Goal: Transaction & Acquisition: Purchase product/service

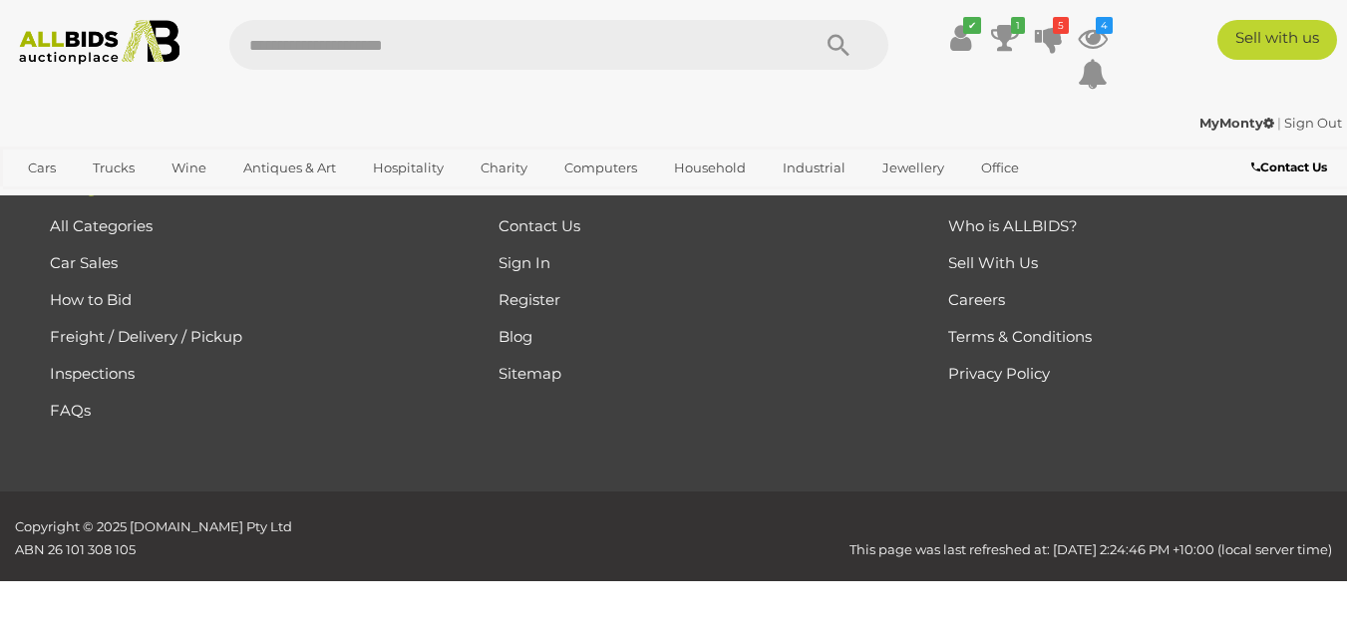
scroll to position [7773, 0]
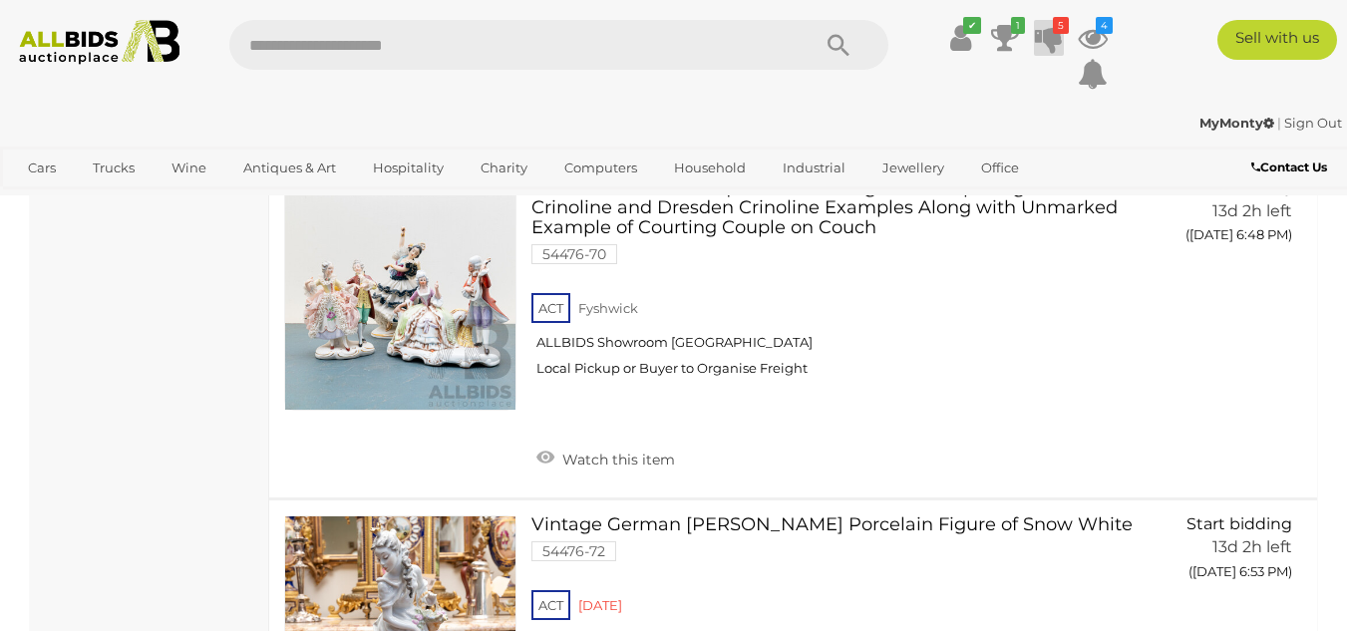
click at [1053, 31] on icon "5" at bounding box center [1061, 25] width 16 height 17
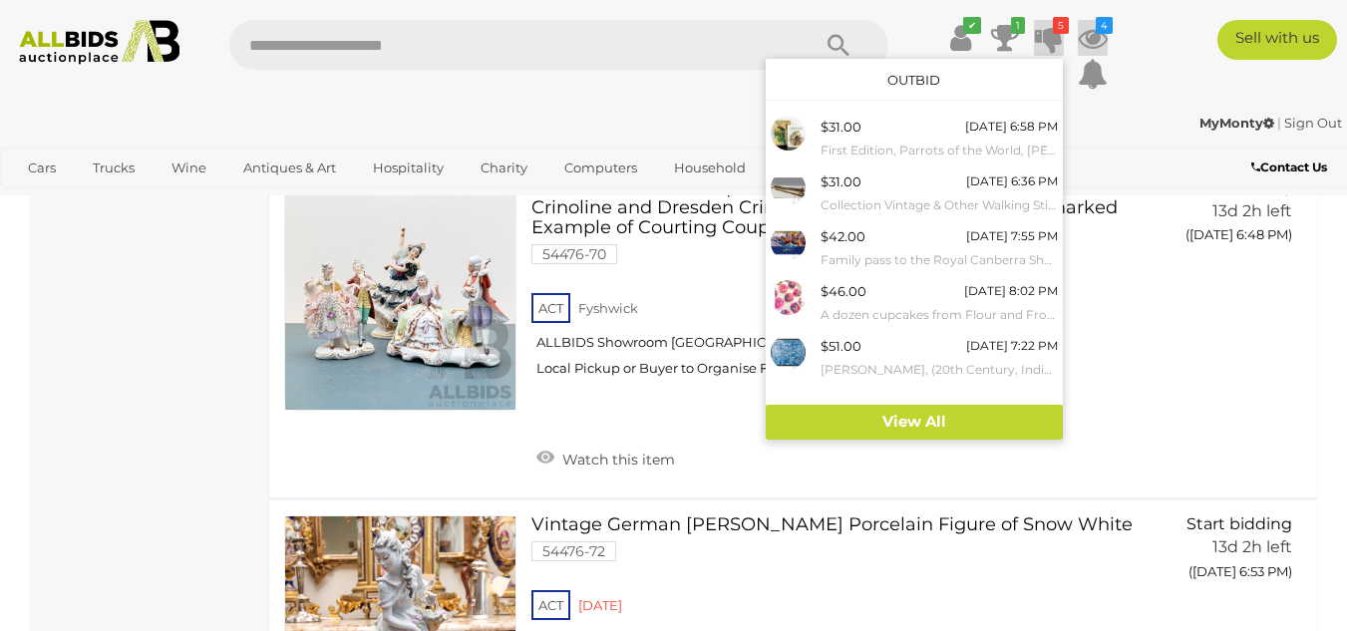
click at [1103, 25] on icon "4" at bounding box center [1104, 25] width 17 height 17
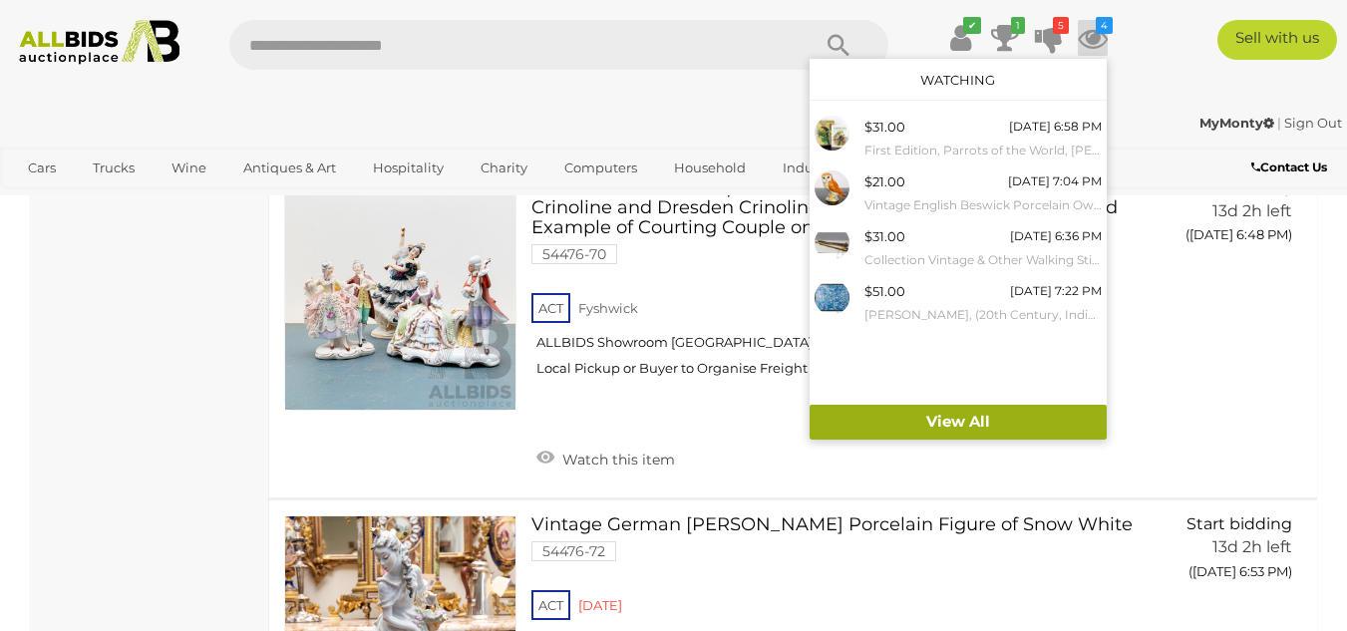
click at [955, 423] on link "View All" at bounding box center [958, 422] width 297 height 35
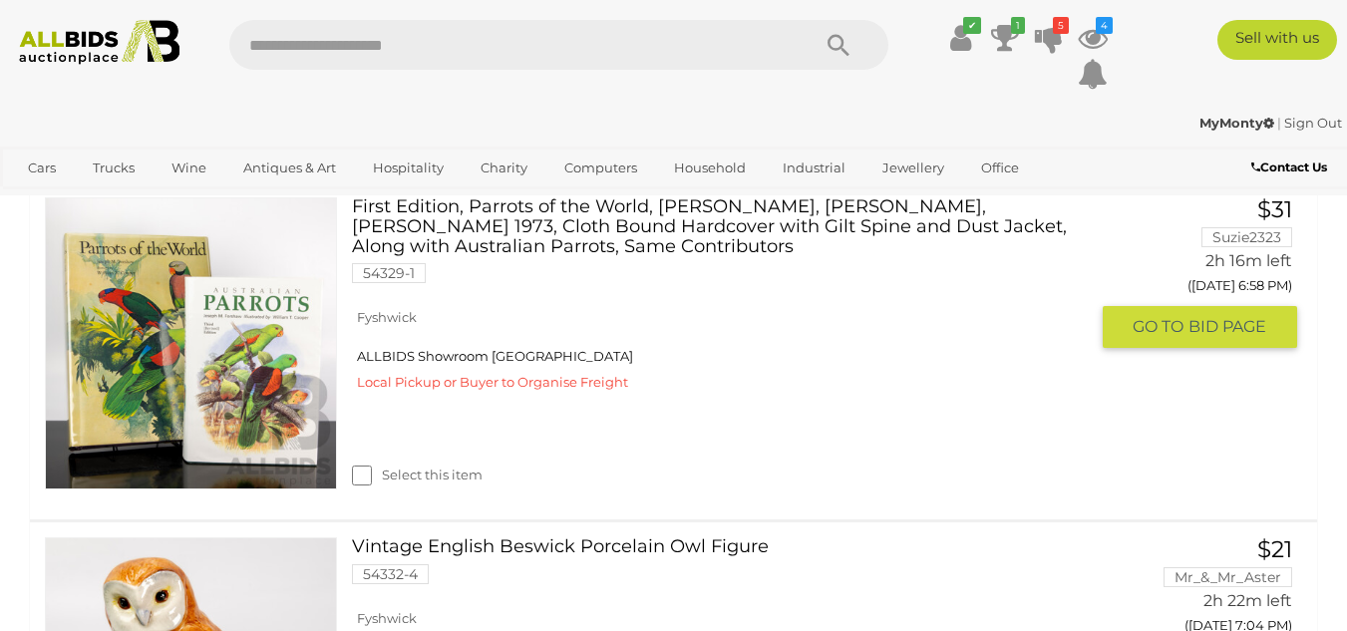
scroll to position [299, 0]
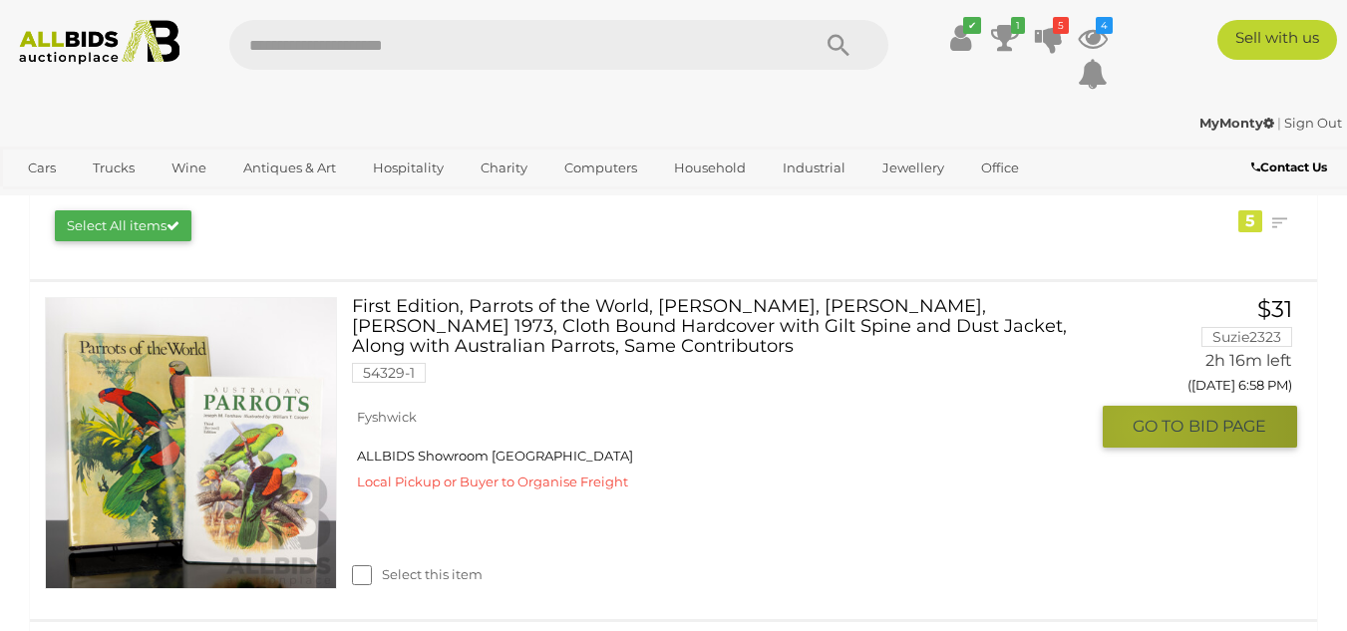
click at [1141, 426] on span "GO TO" at bounding box center [1161, 426] width 56 height 21
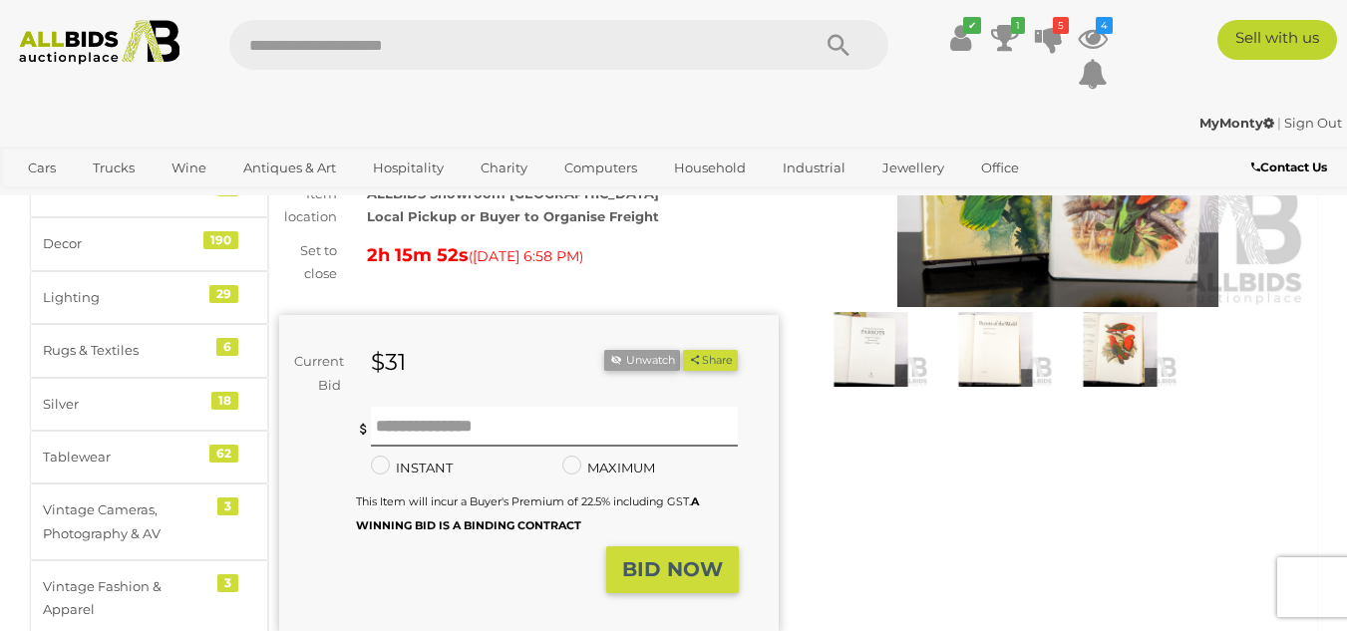
scroll to position [299, 0]
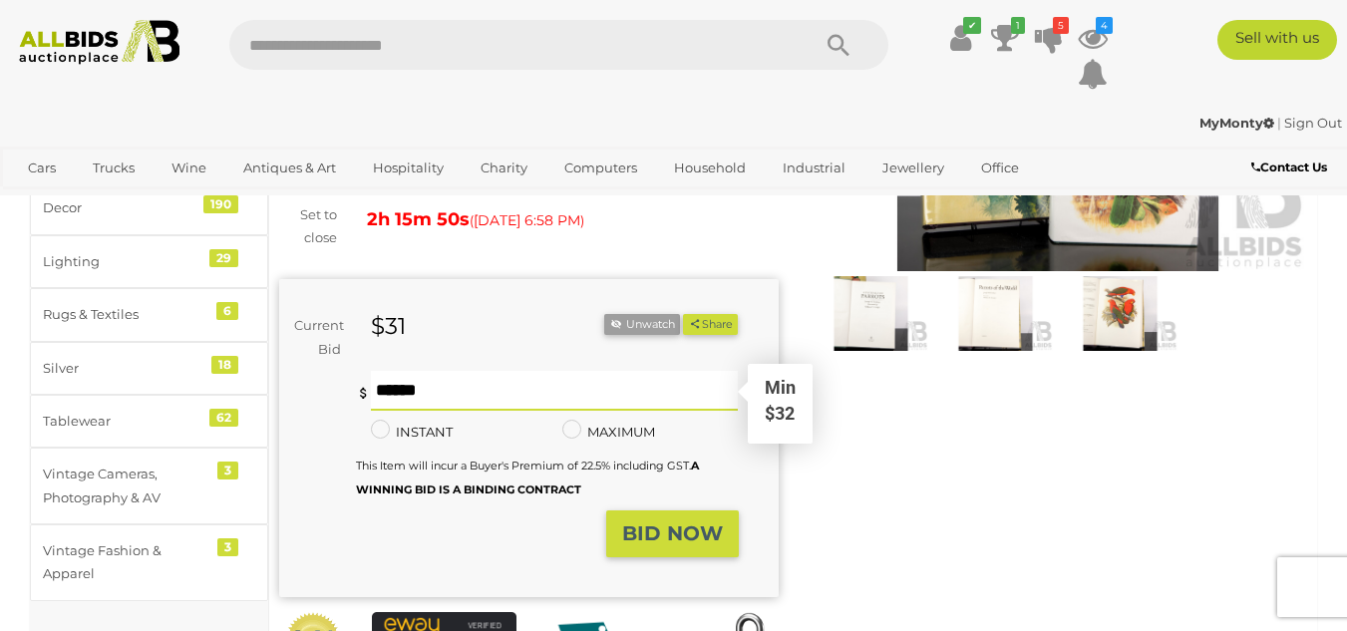
click at [463, 377] on input "text" at bounding box center [555, 391] width 368 height 40
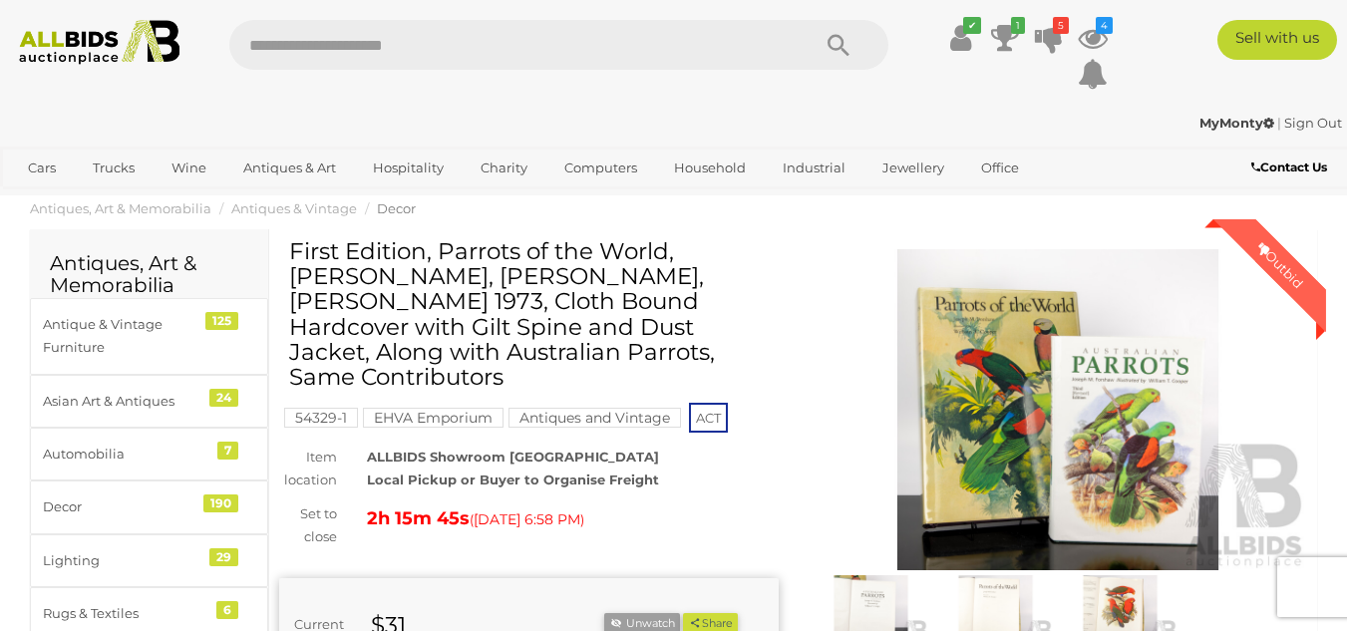
scroll to position [199, 0]
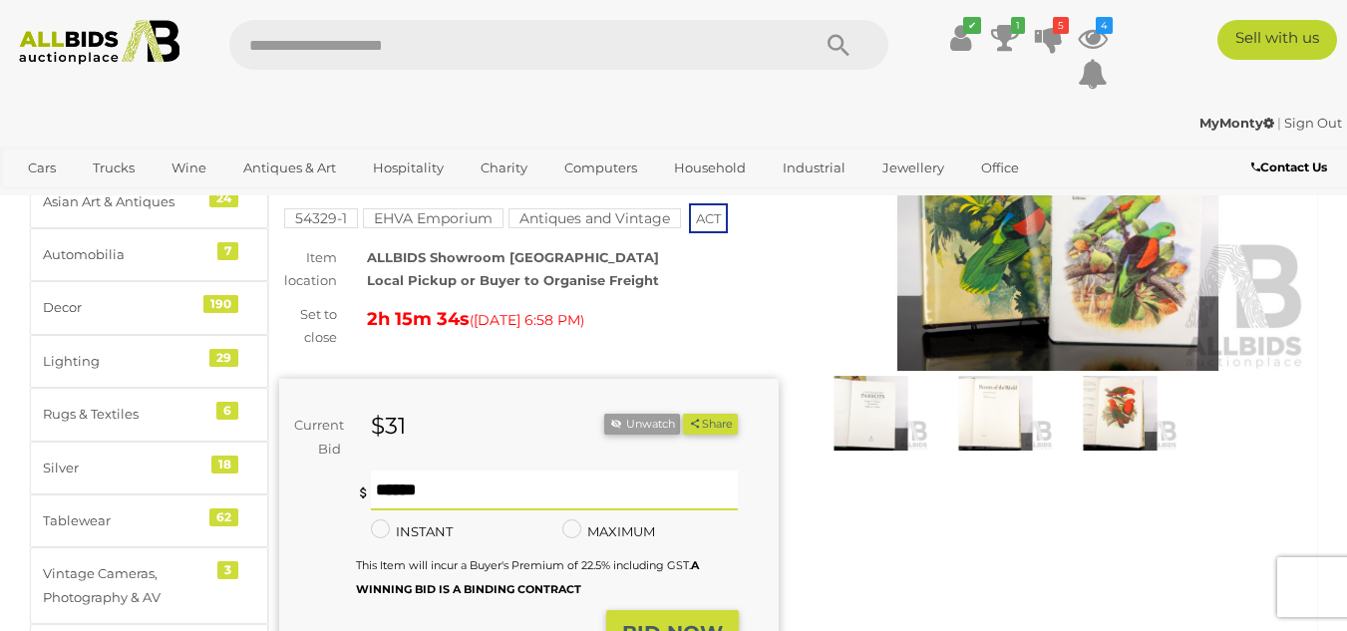
type input "**"
click at [683, 621] on strong "BID NOW" at bounding box center [672, 633] width 101 height 24
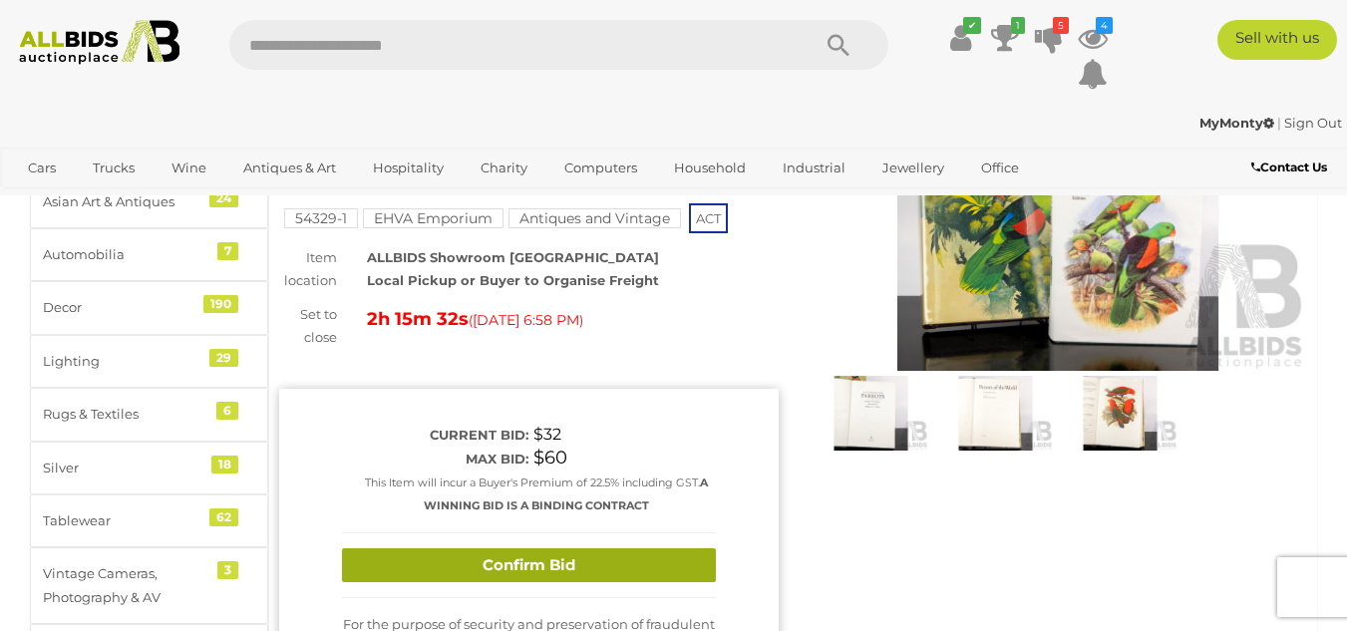
click at [515, 548] on button "Confirm Bid" at bounding box center [529, 565] width 374 height 35
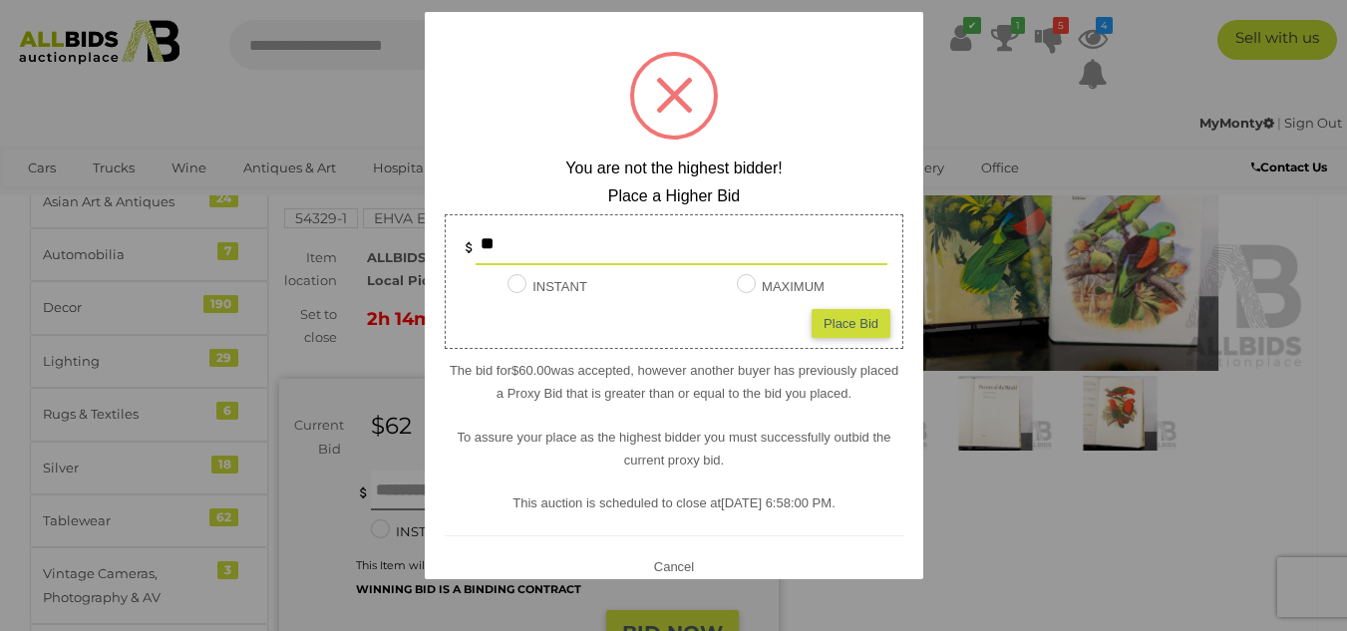
type input "**"
click at [832, 322] on div "Place Bid" at bounding box center [851, 322] width 79 height 29
type input "**"
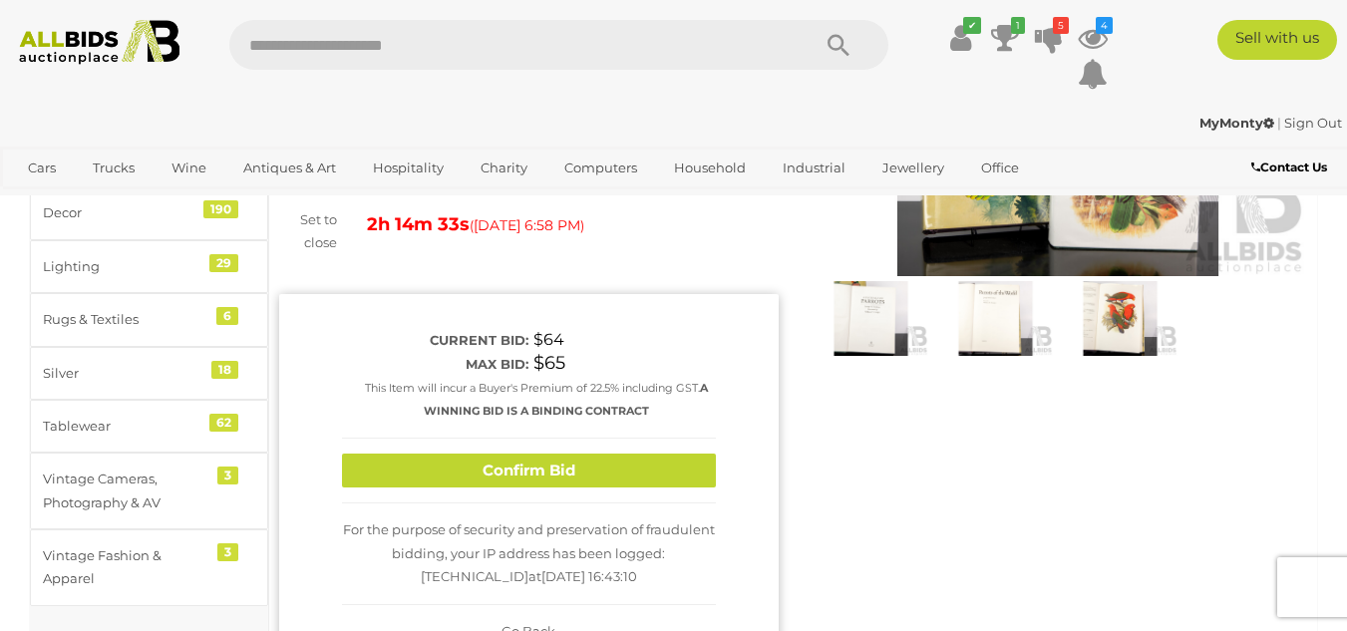
scroll to position [299, 0]
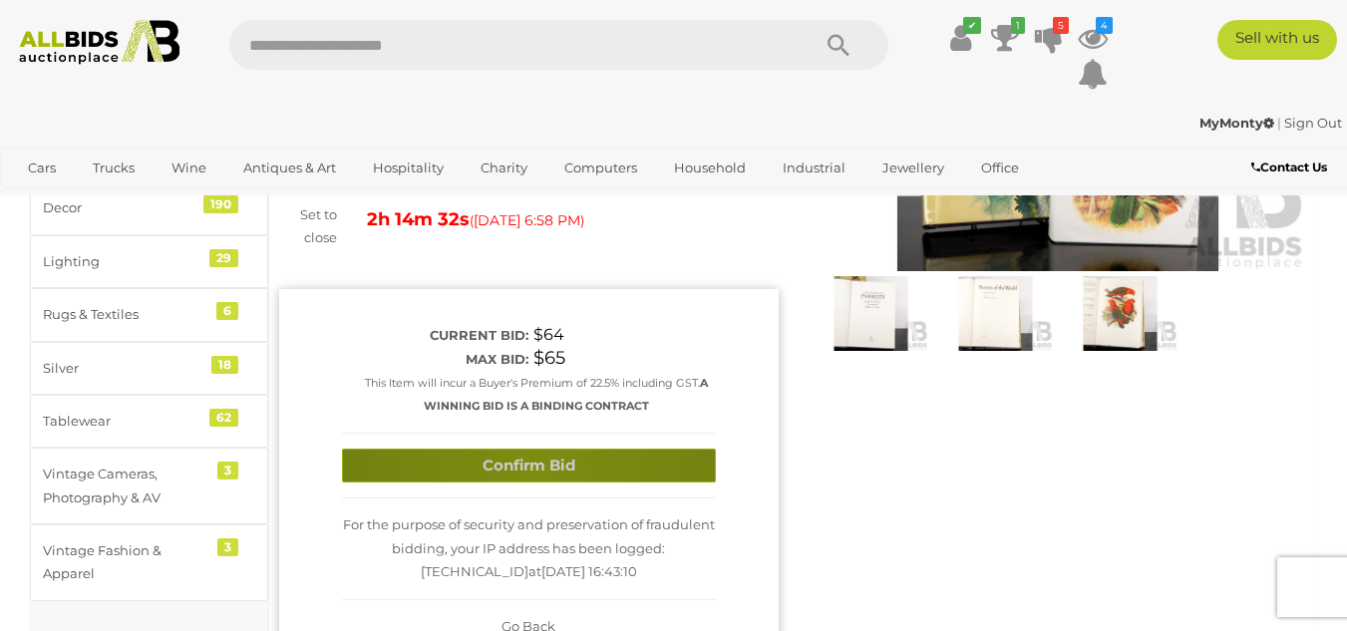
click at [536, 449] on button "Confirm Bid" at bounding box center [529, 466] width 374 height 35
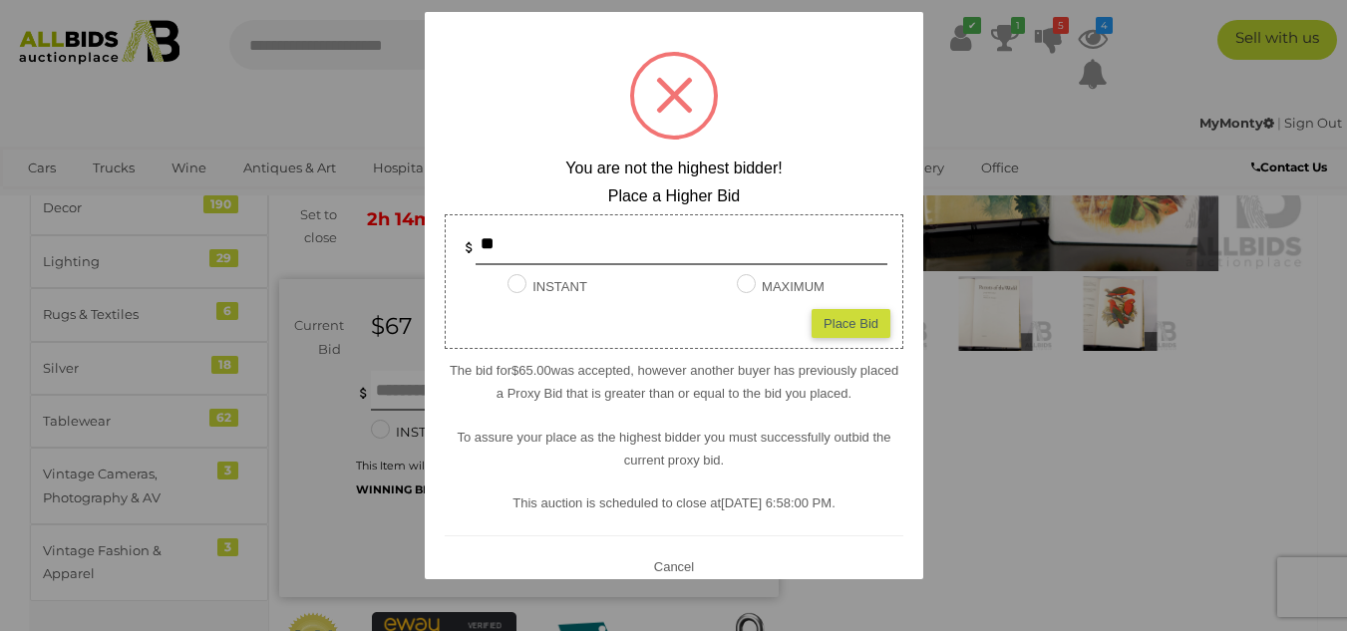
click at [673, 567] on button "Cancel" at bounding box center [673, 565] width 52 height 25
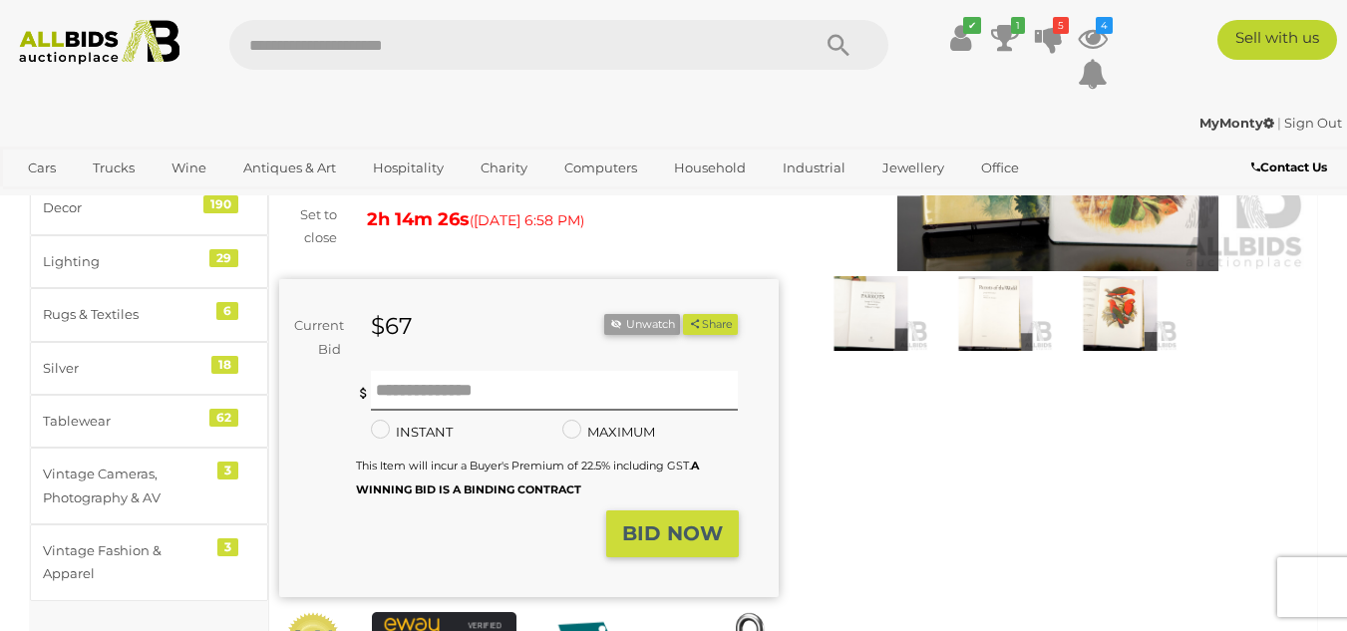
click at [968, 546] on div "Winning Outbid Warranty Charity" at bounding box center [793, 341] width 1058 height 802
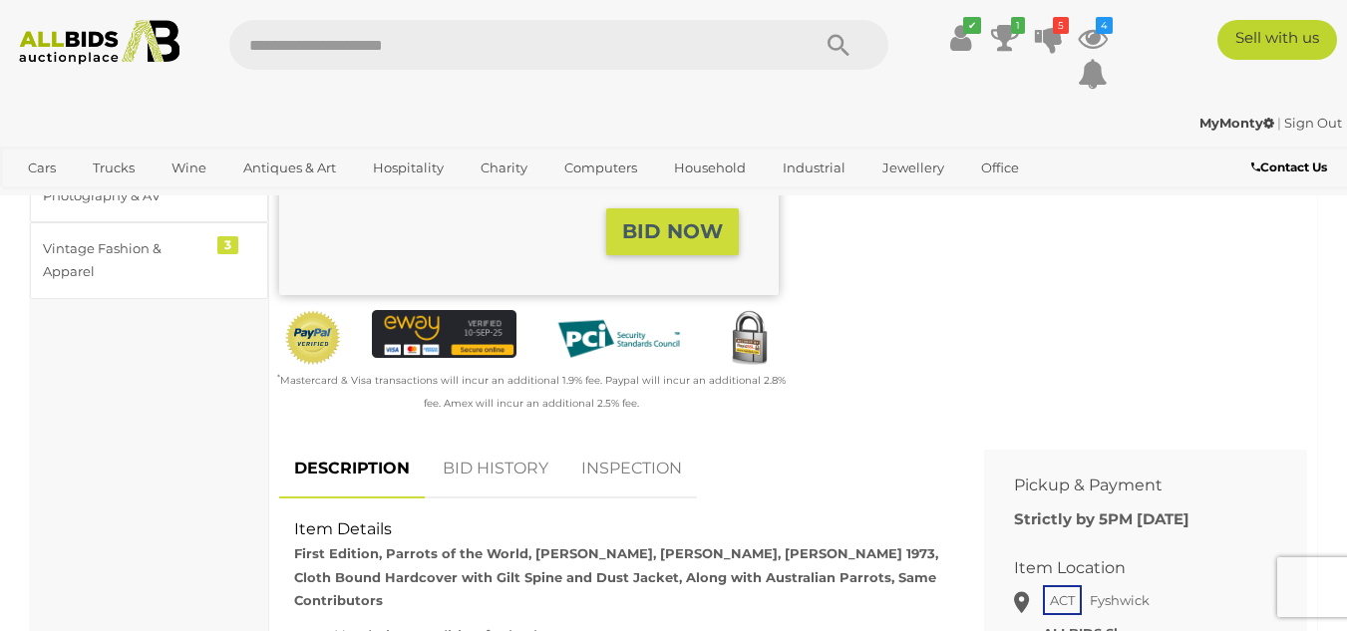
scroll to position [698, 0]
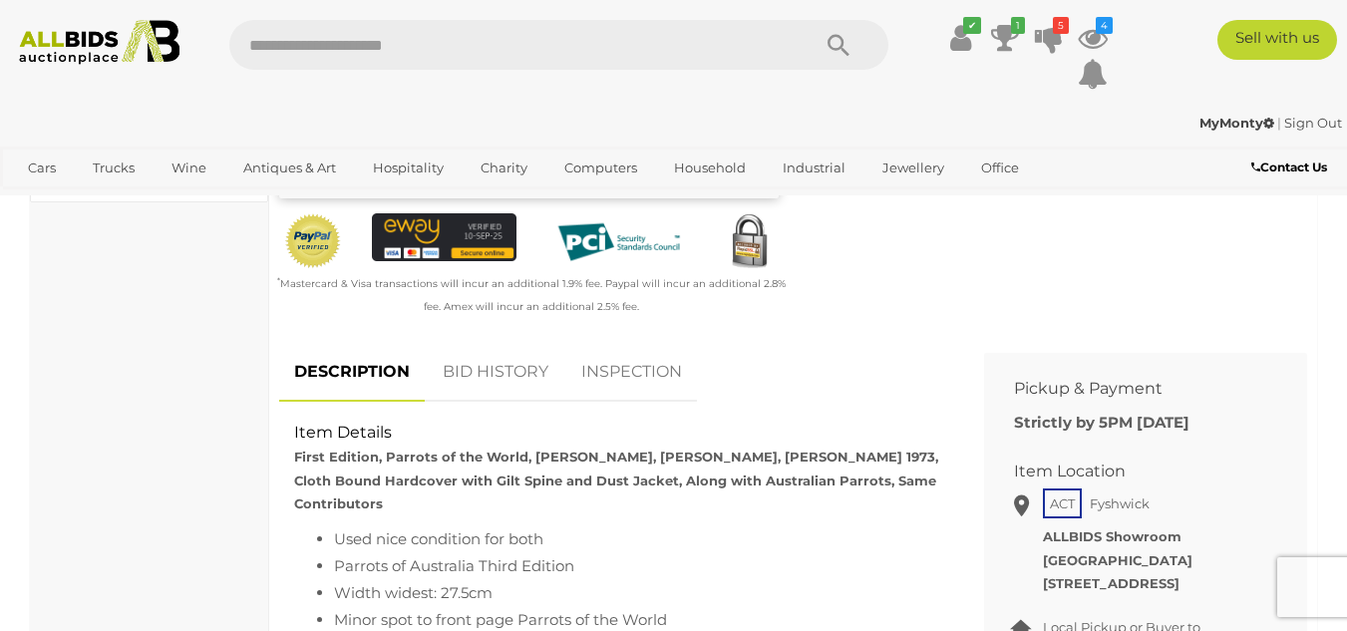
click at [470, 361] on link "BID HISTORY" at bounding box center [496, 372] width 136 height 59
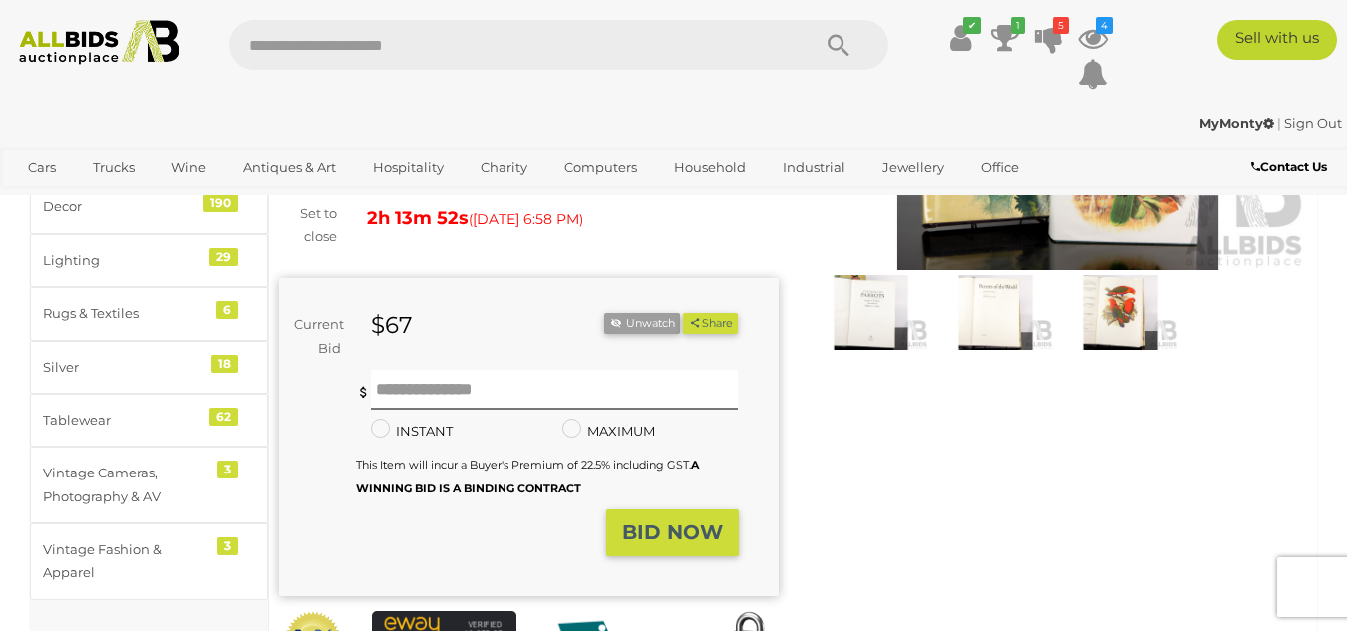
scroll to position [299, 0]
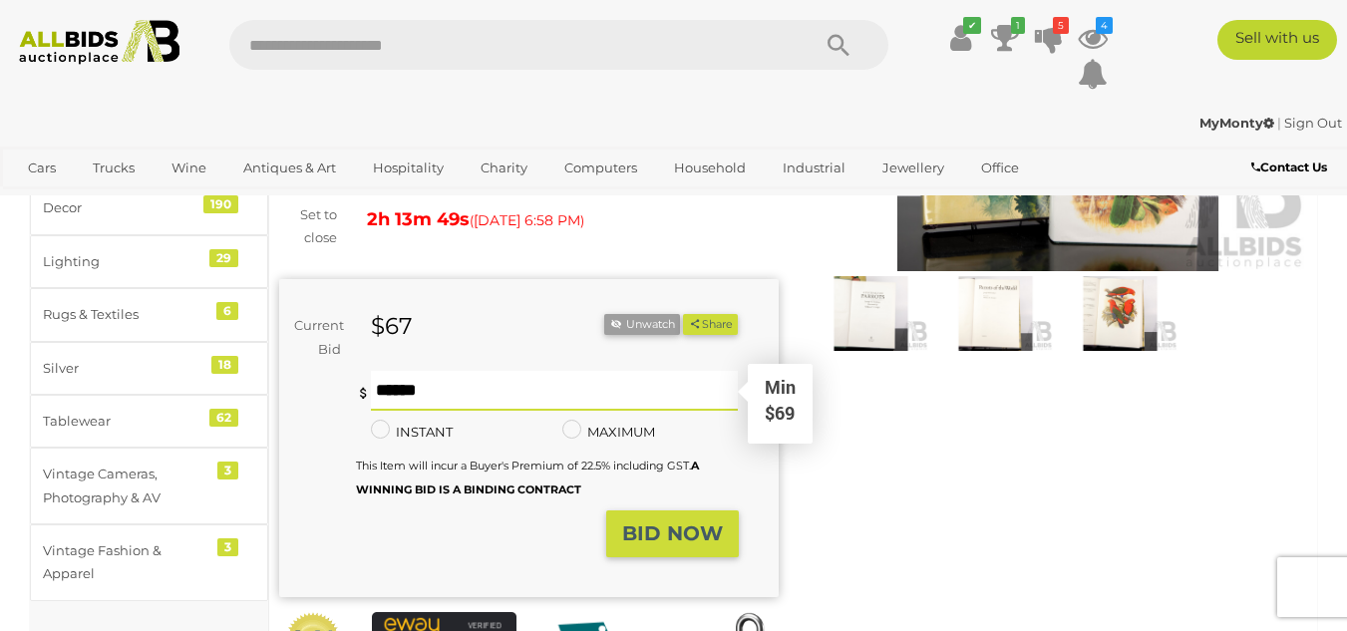
click at [404, 371] on input "text" at bounding box center [555, 391] width 368 height 40
type input "**"
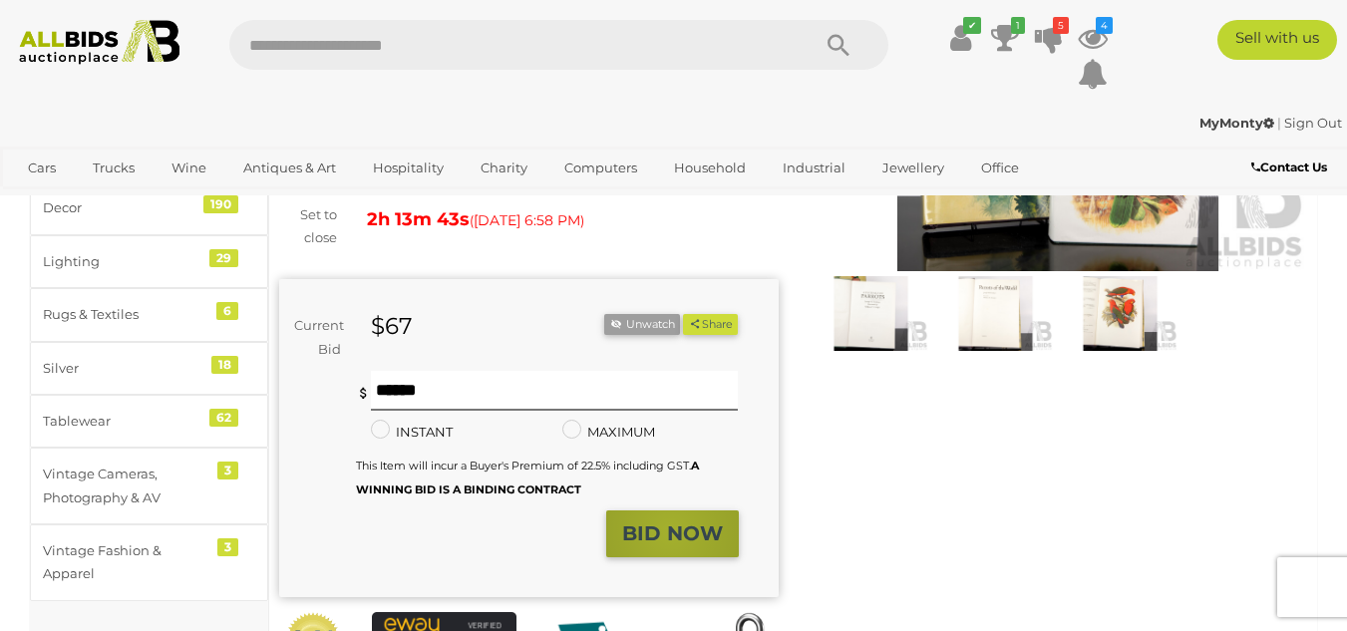
click at [671, 521] on strong "BID NOW" at bounding box center [672, 533] width 101 height 24
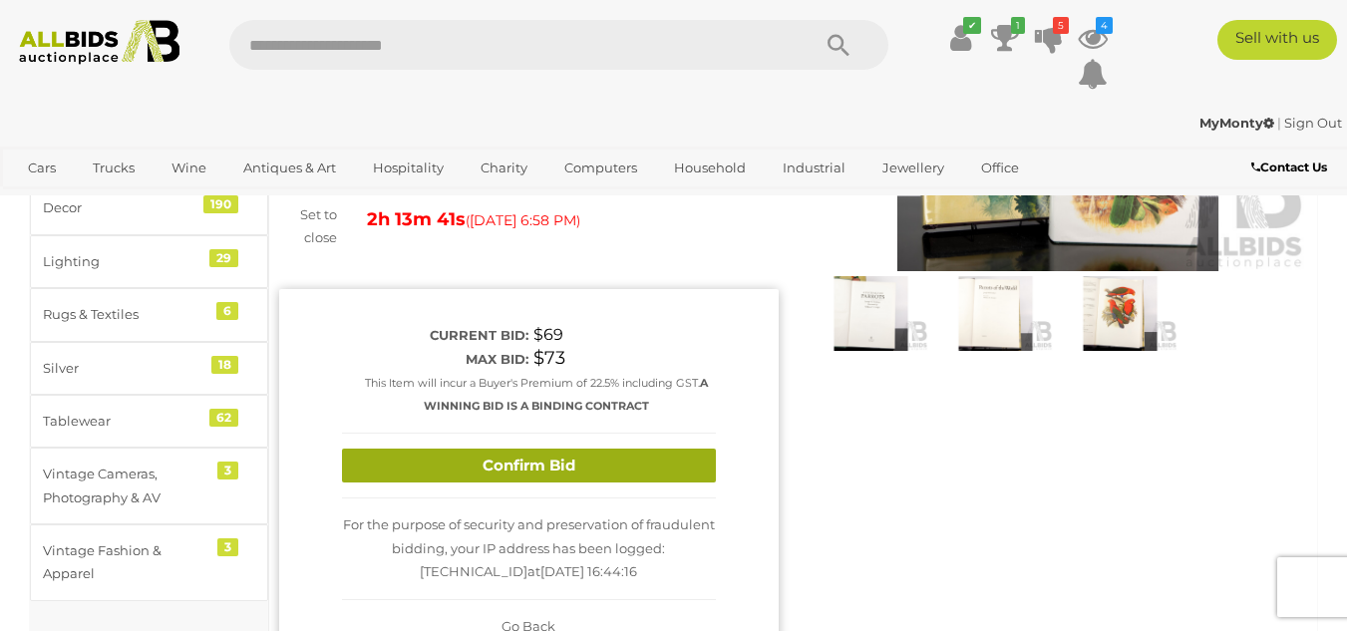
click at [513, 449] on button "Confirm Bid" at bounding box center [529, 466] width 374 height 35
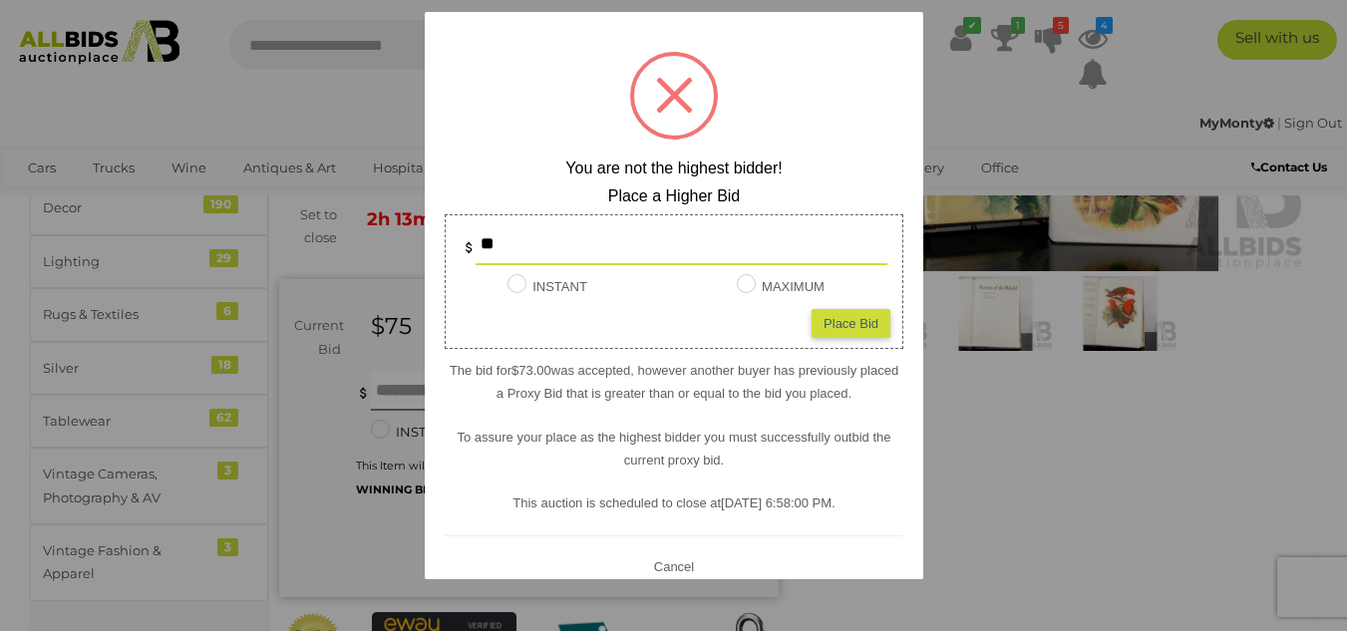
click at [671, 570] on button "Cancel" at bounding box center [673, 565] width 52 height 25
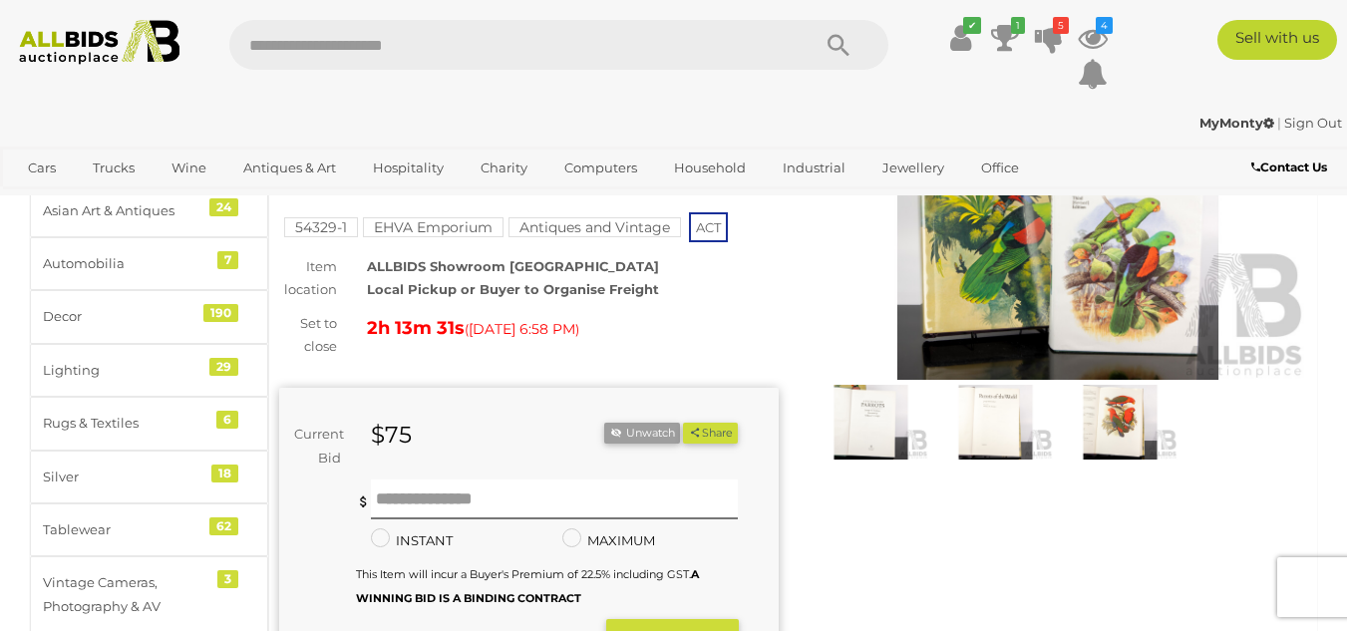
scroll to position [0, 0]
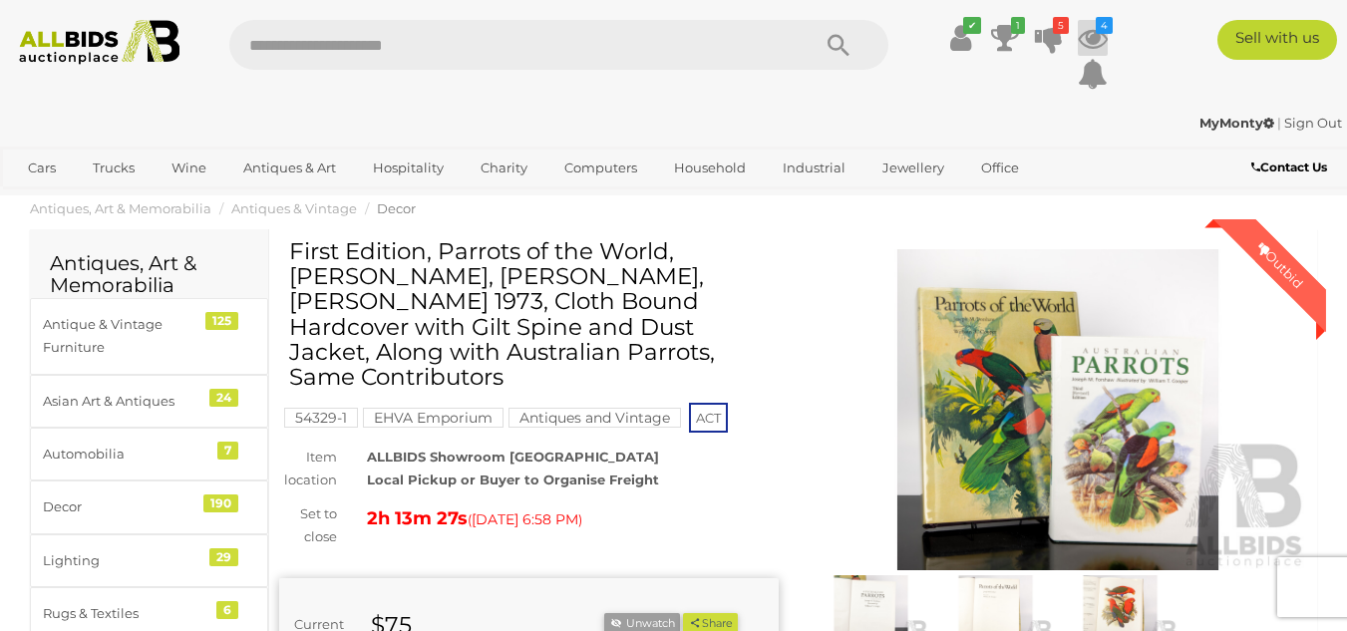
click at [1089, 36] on icon at bounding box center [1093, 38] width 30 height 36
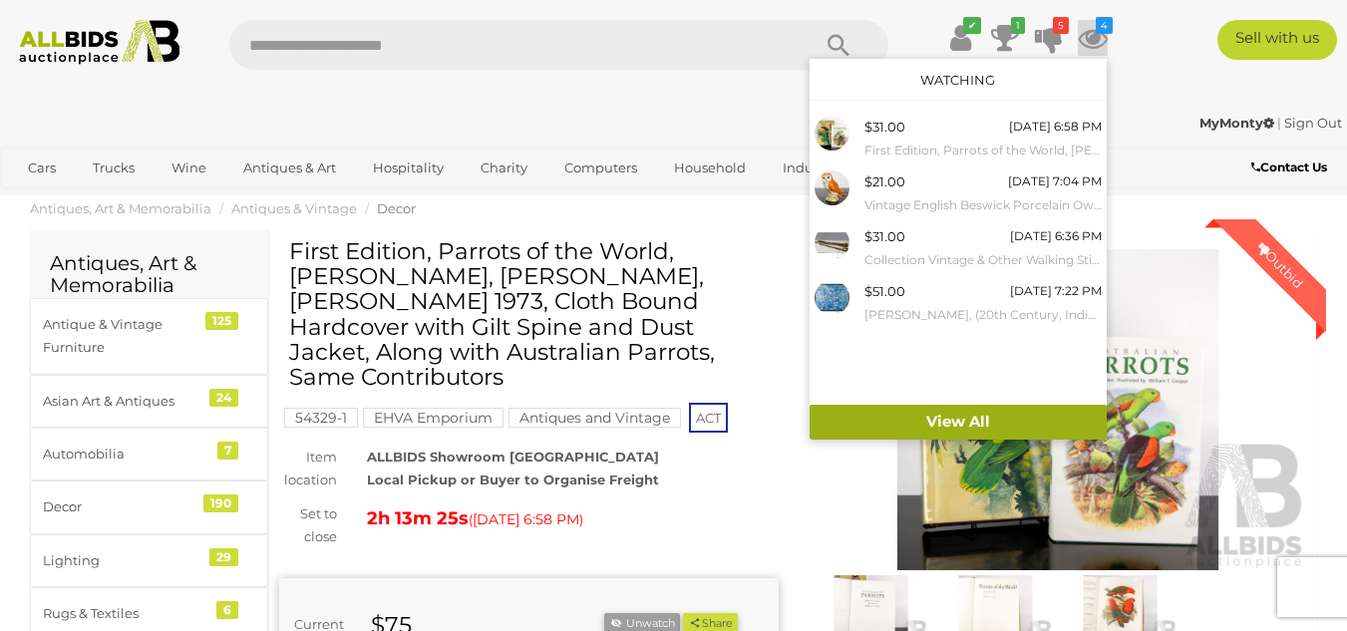
click at [960, 416] on link "View All" at bounding box center [958, 422] width 297 height 35
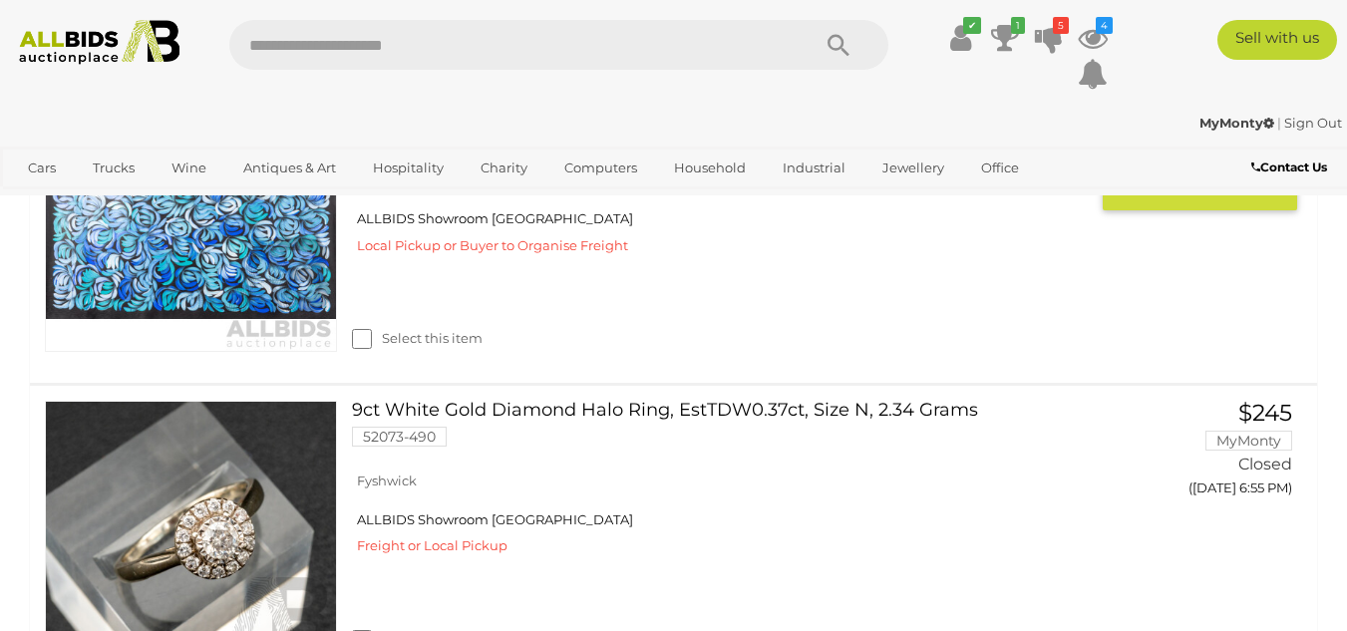
scroll to position [1695, 0]
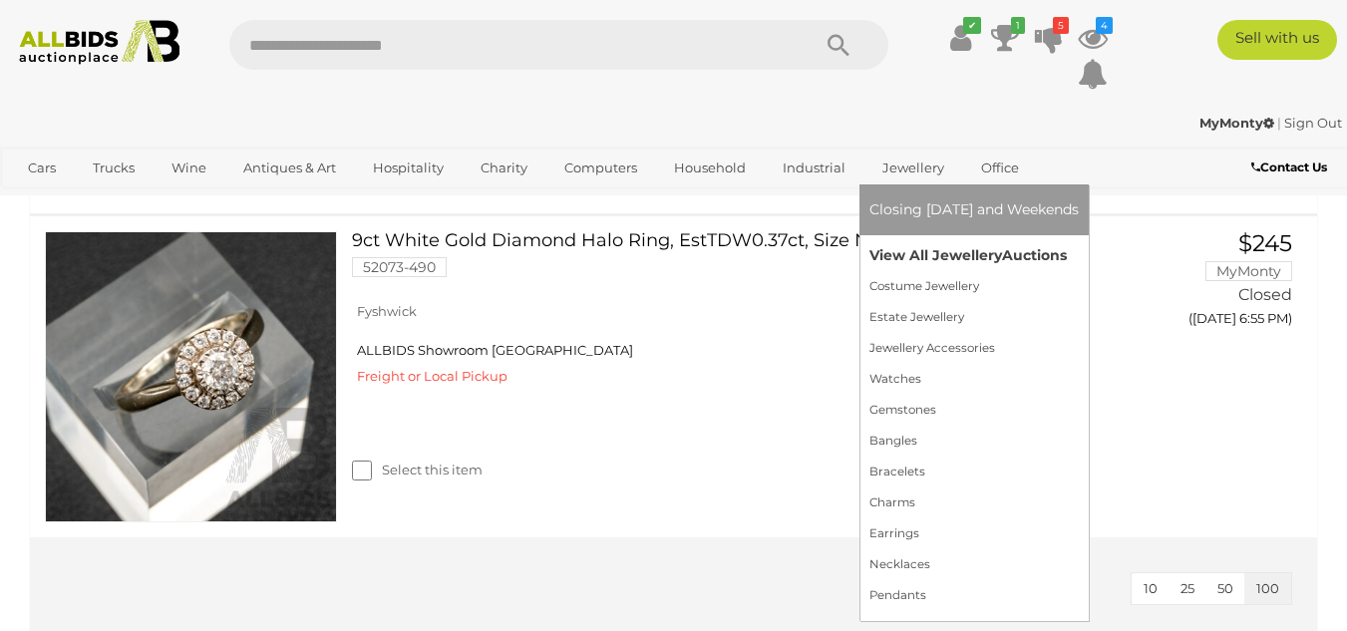
click at [887, 253] on link "View All Jewellery Auctions" at bounding box center [973, 255] width 209 height 31
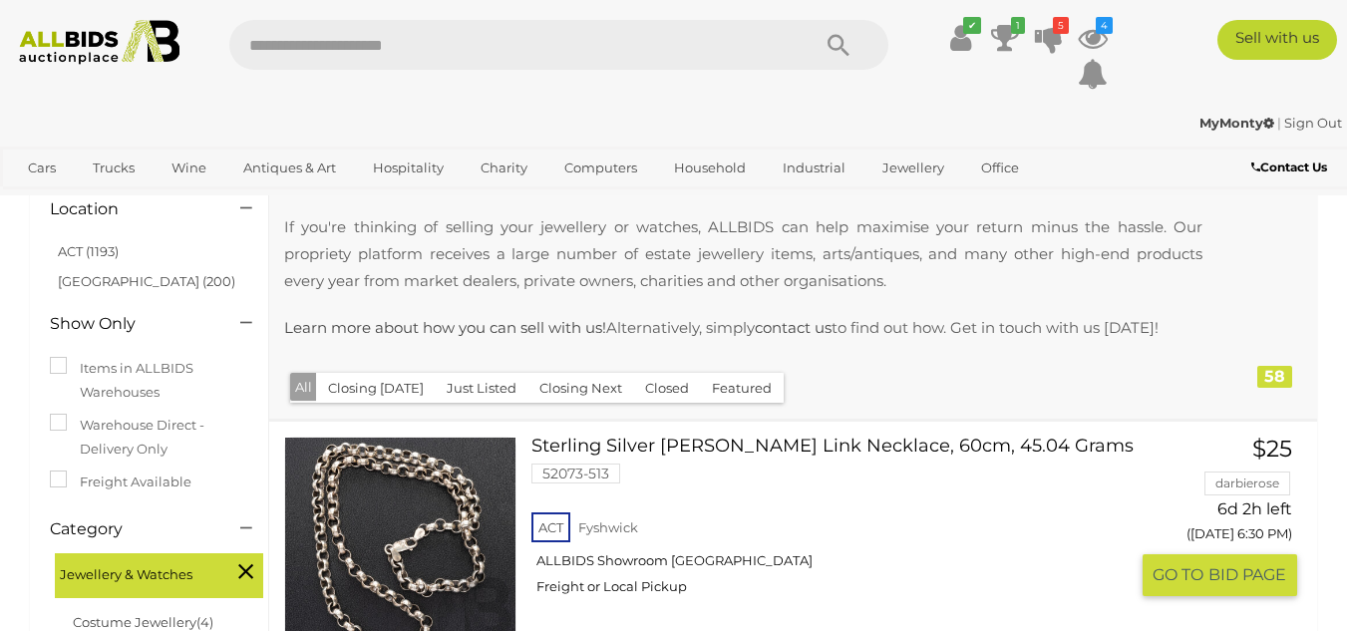
scroll to position [199, 0]
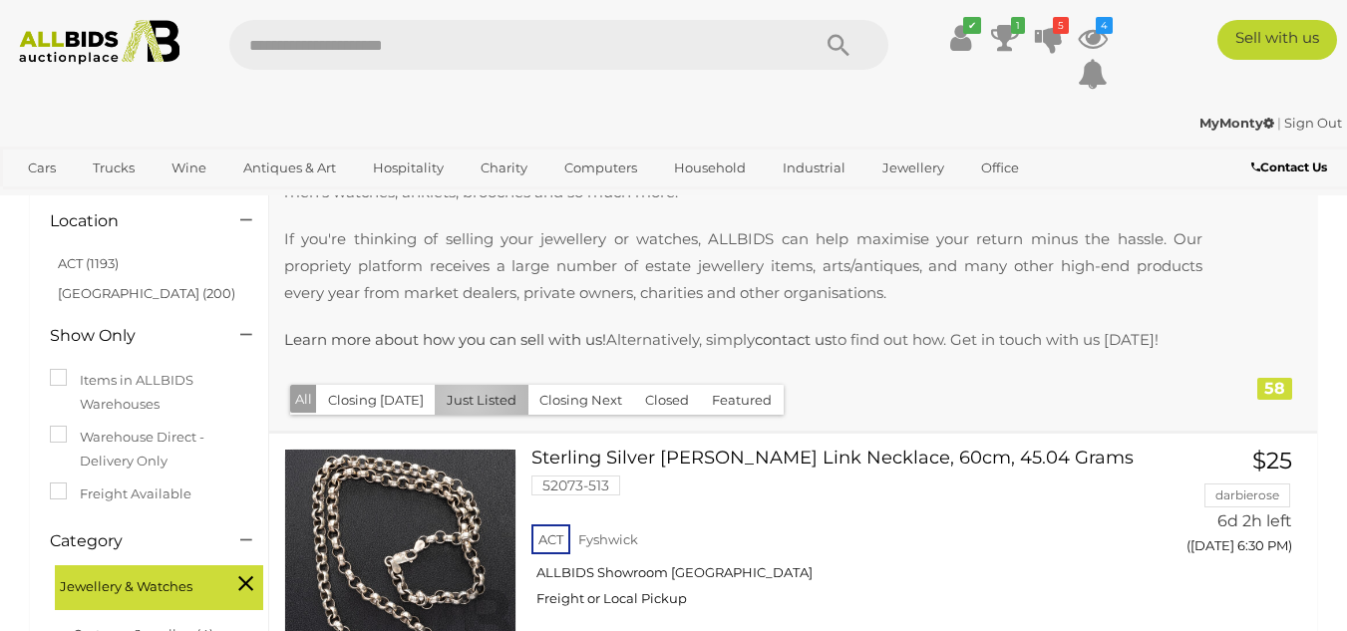
click at [462, 401] on button "Just Listed" at bounding box center [482, 400] width 94 height 31
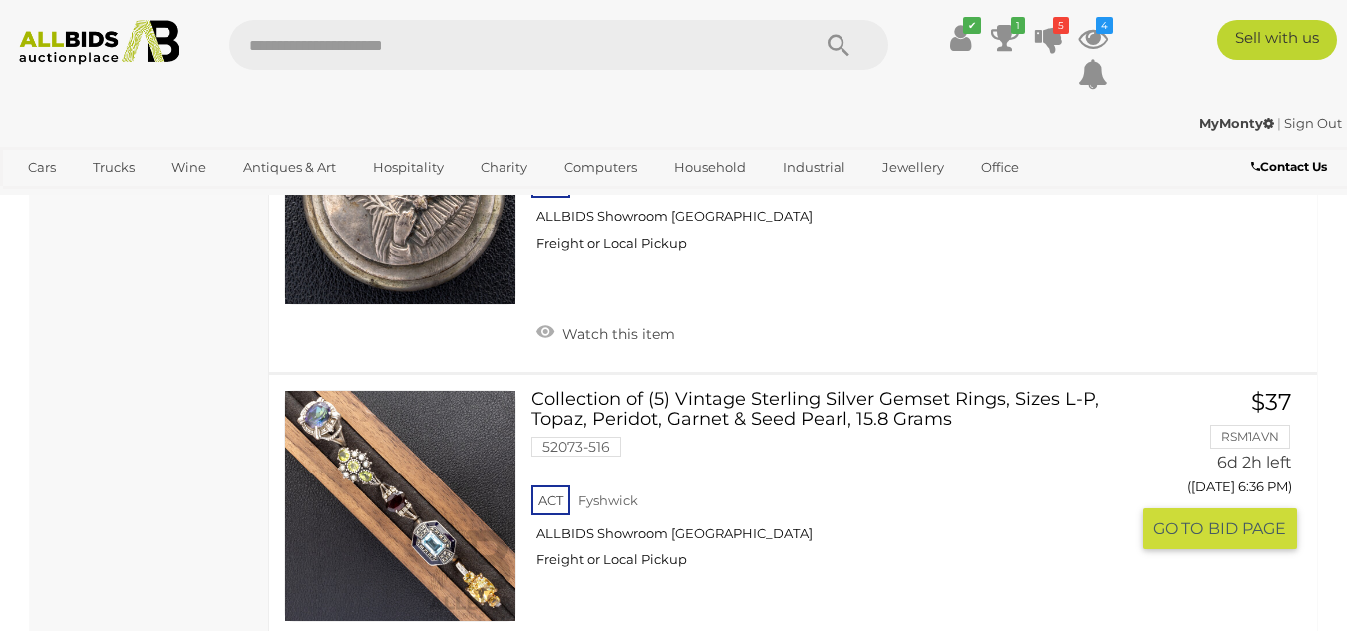
scroll to position [1894, 0]
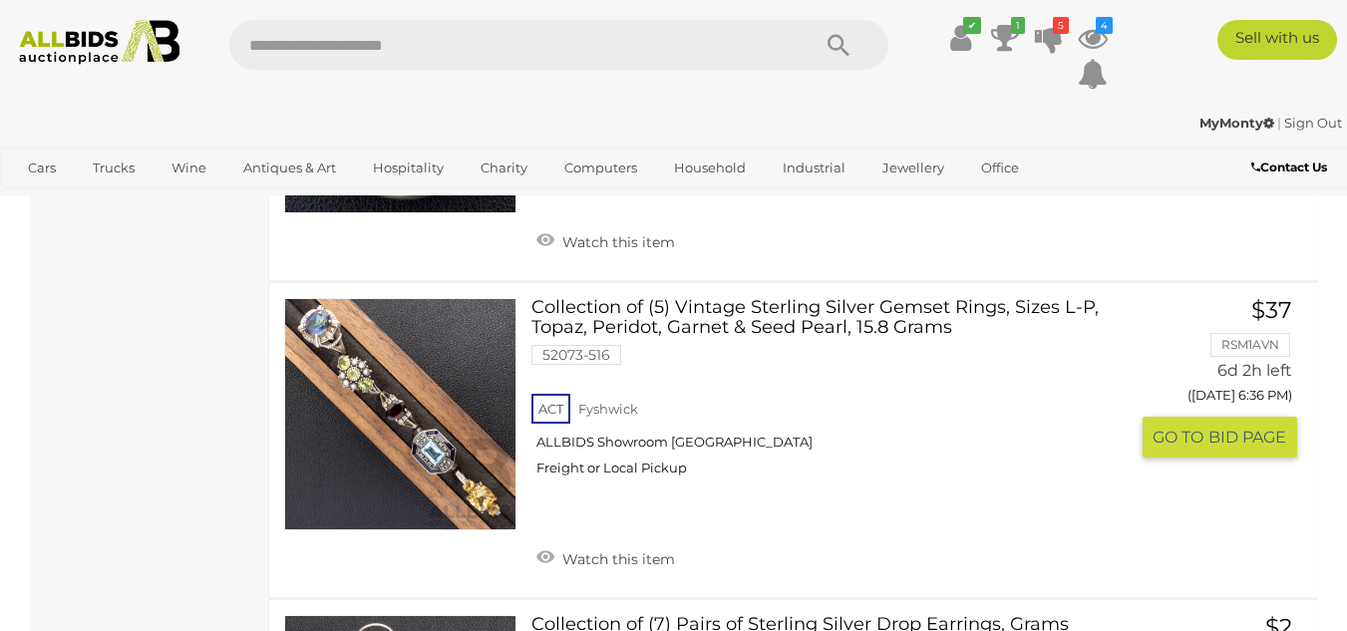
click at [391, 411] on link at bounding box center [400, 414] width 232 height 232
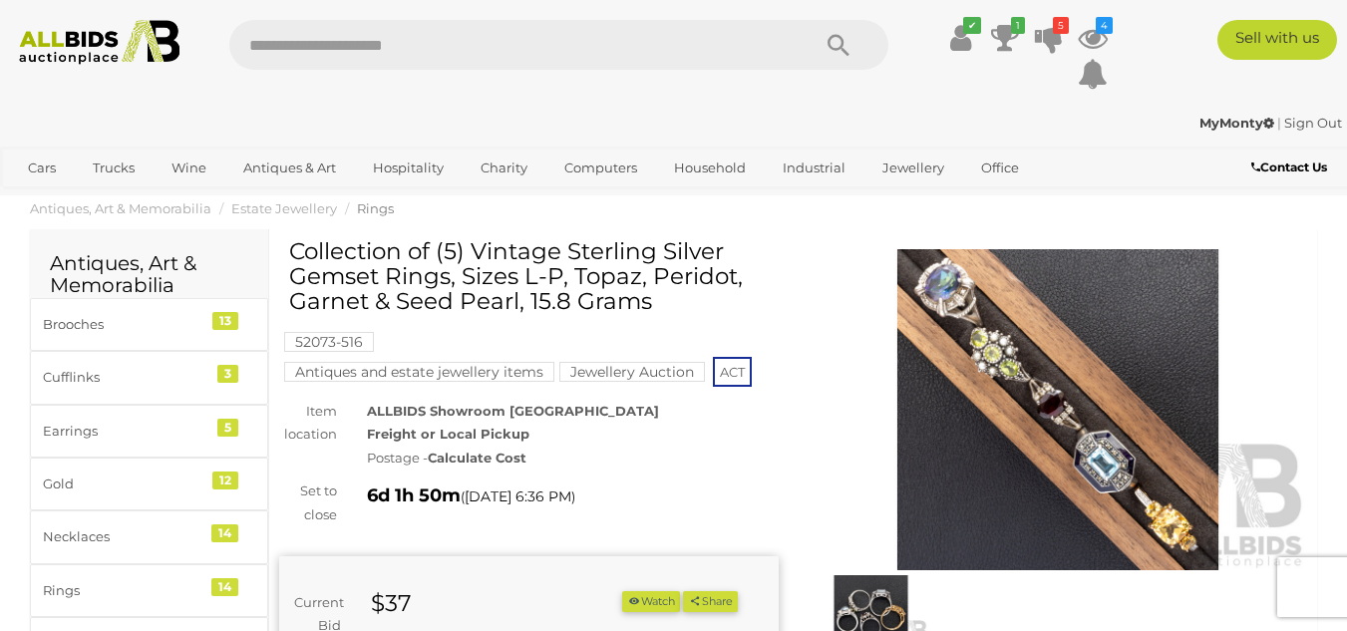
click at [979, 388] on img at bounding box center [1059, 410] width 500 height 322
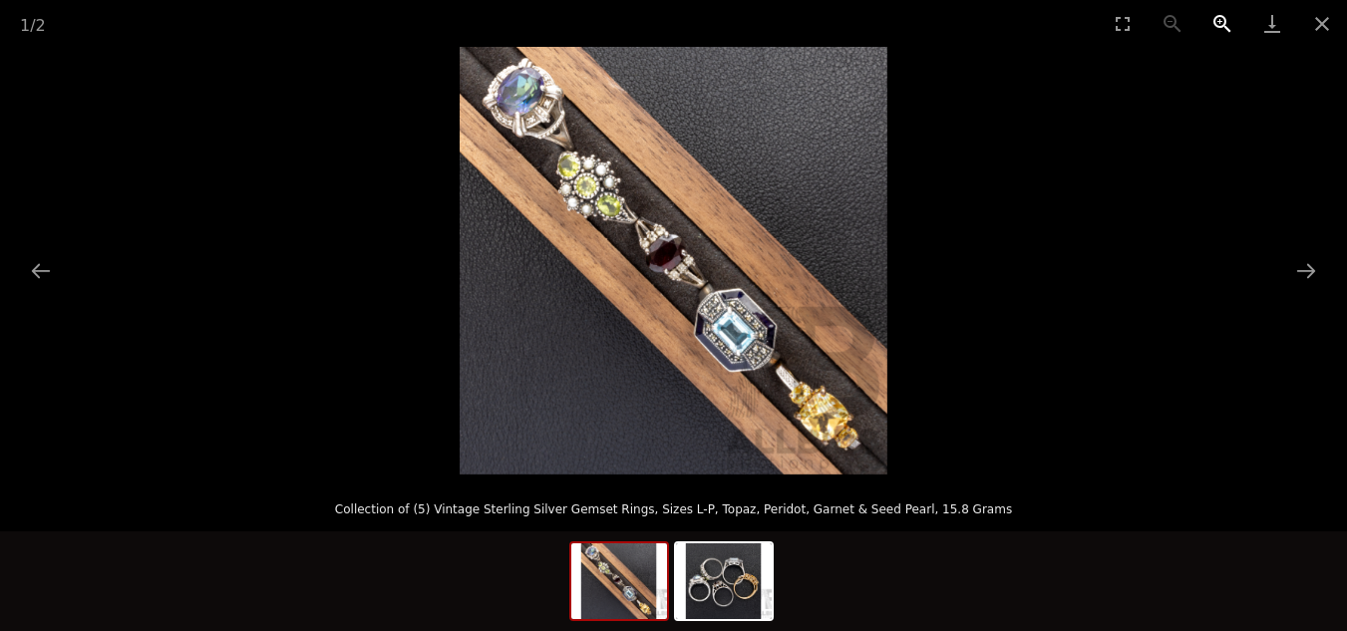
click at [1224, 20] on button "Zoom in" at bounding box center [1222, 23] width 50 height 47
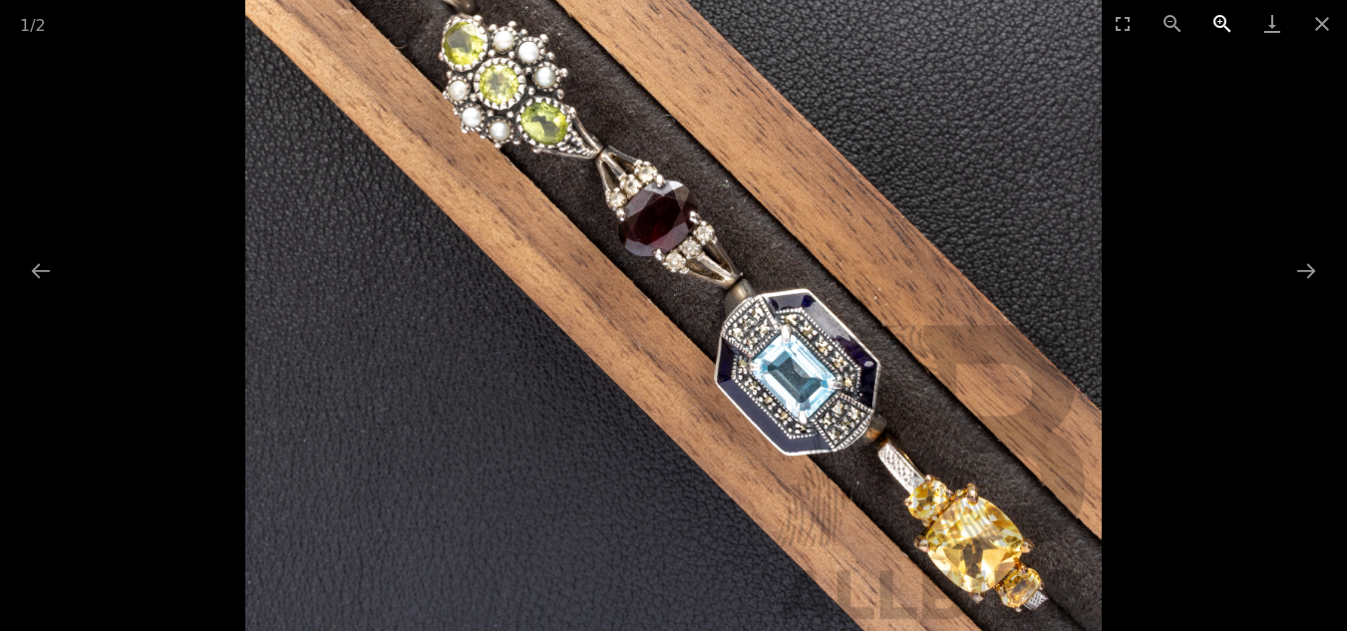
click at [1224, 20] on button "Zoom in" at bounding box center [1222, 23] width 50 height 47
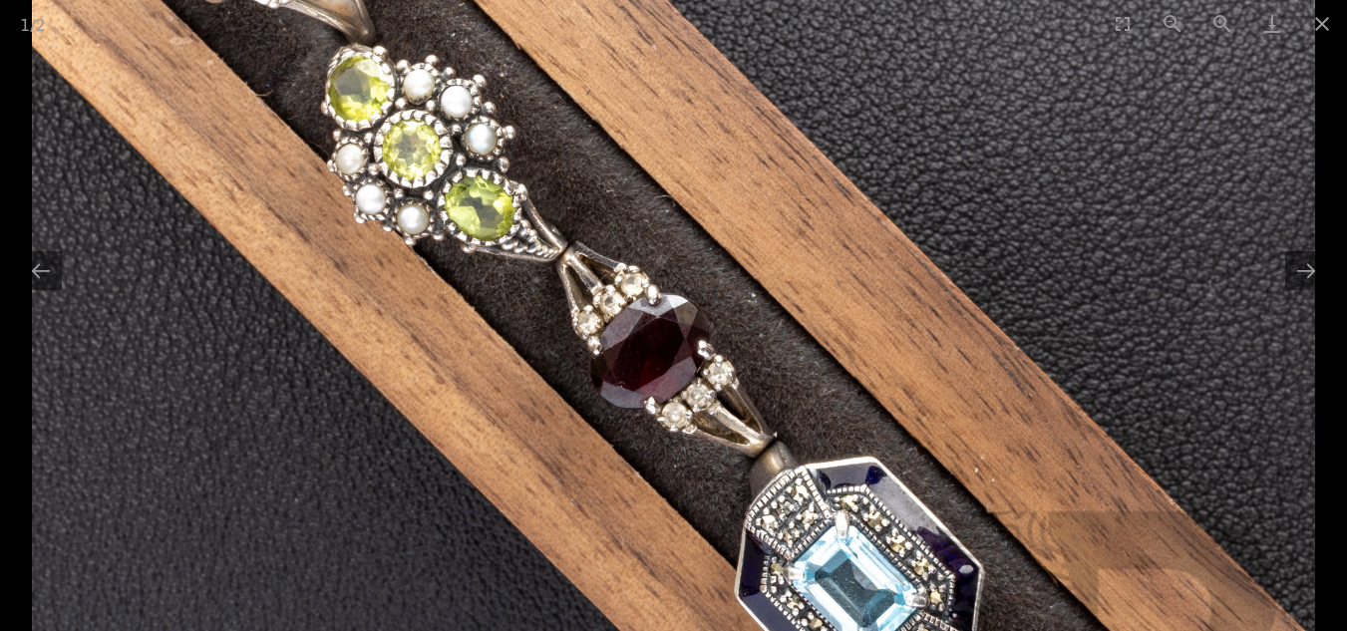
drag, startPoint x: 969, startPoint y: 510, endPoint x: 854, endPoint y: 678, distance: 203.0
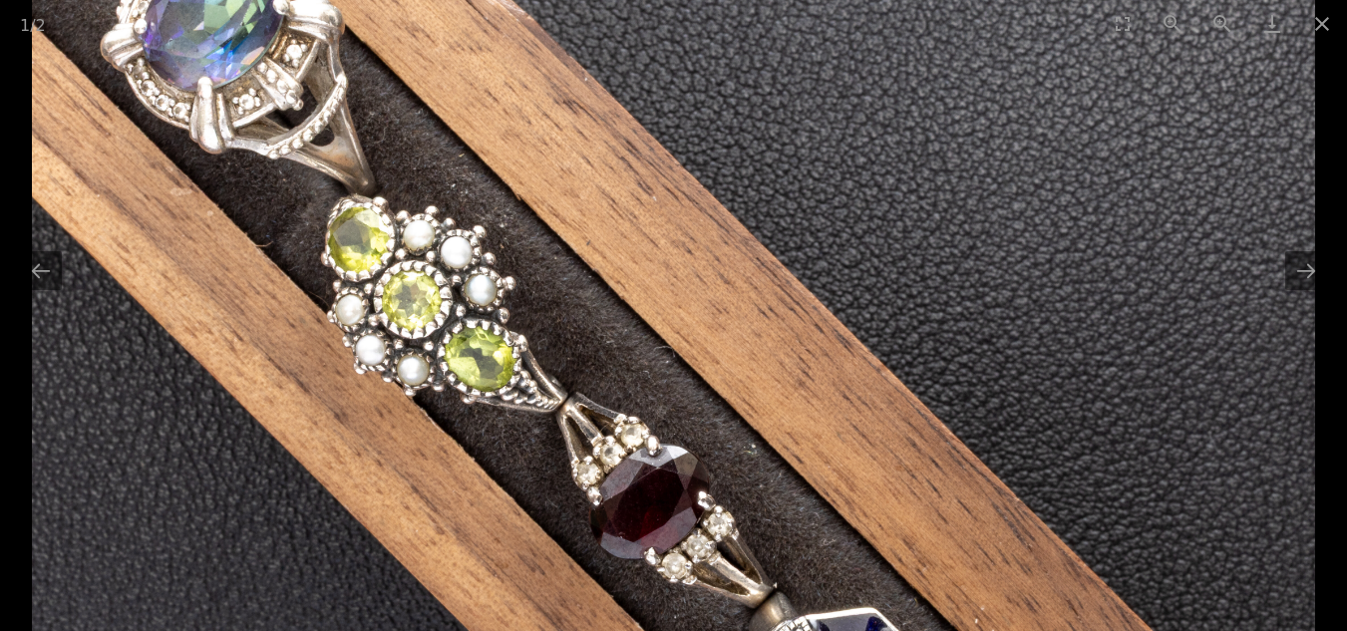
drag, startPoint x: 499, startPoint y: 237, endPoint x: 670, endPoint y: 375, distance: 219.9
click at [670, 375] on img at bounding box center [673, 523] width 1283 height 1283
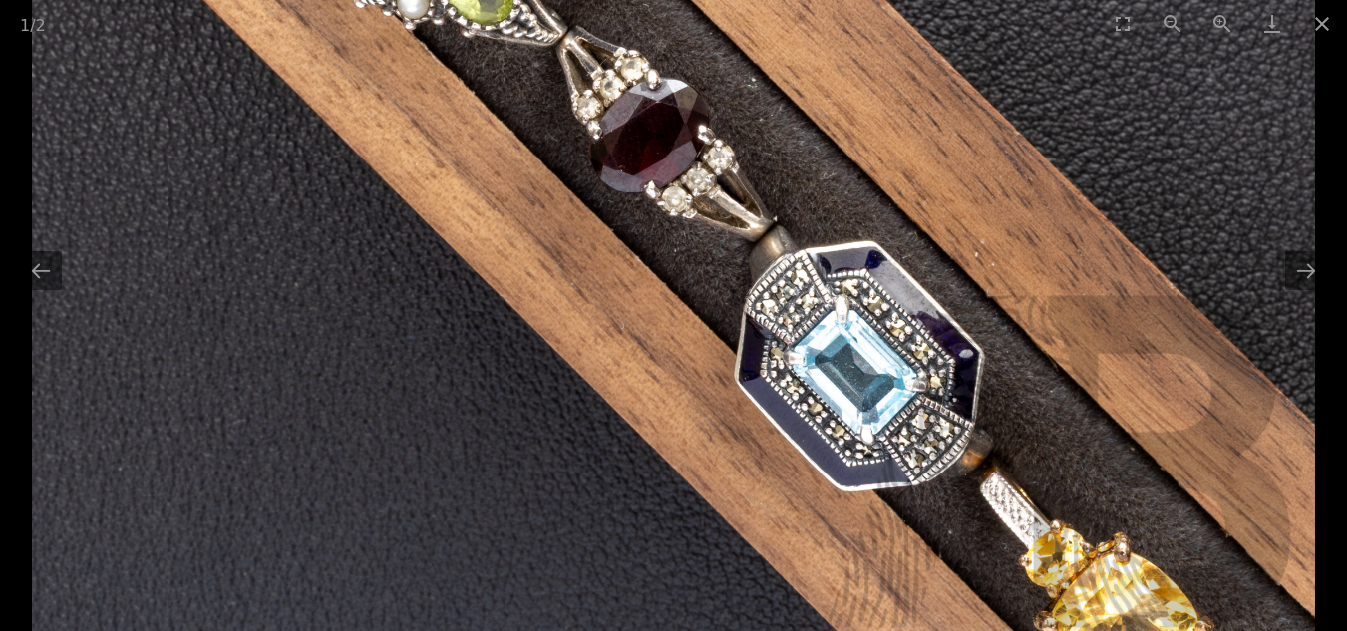
drag, startPoint x: 769, startPoint y: 513, endPoint x: 606, endPoint y: 23, distance: 516.8
click at [610, 52] on img at bounding box center [673, 157] width 1283 height 1283
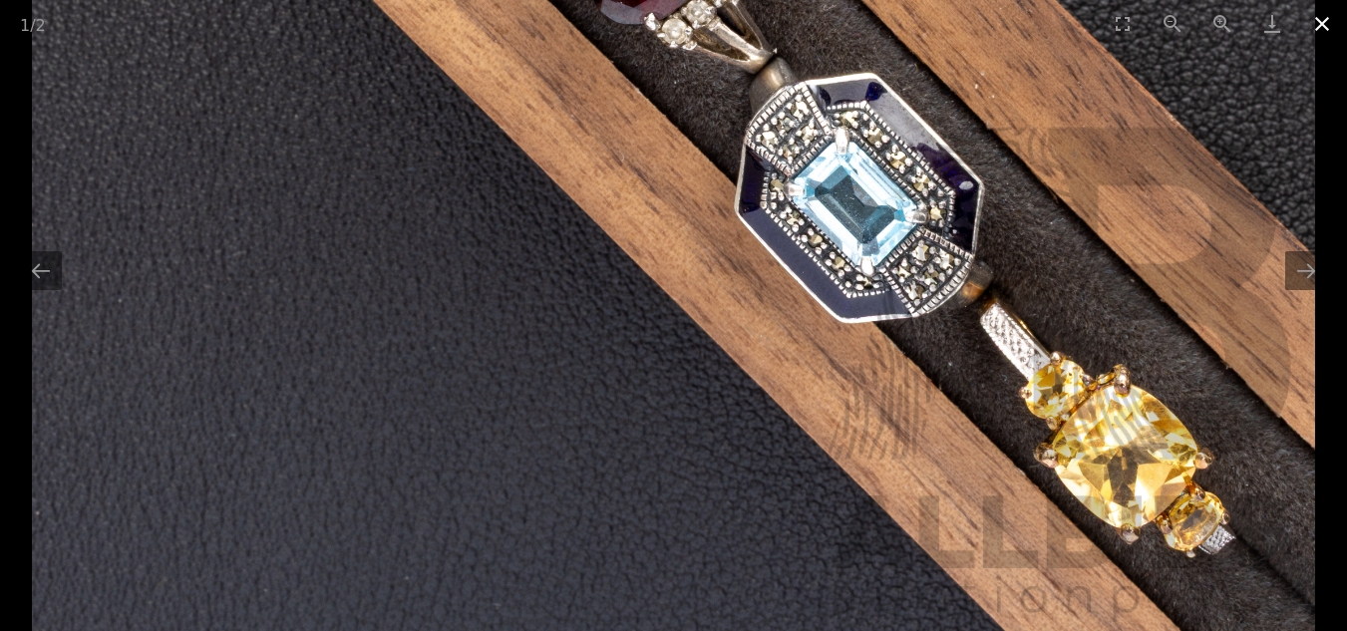
click at [1319, 17] on button "Close gallery" at bounding box center [1322, 23] width 50 height 47
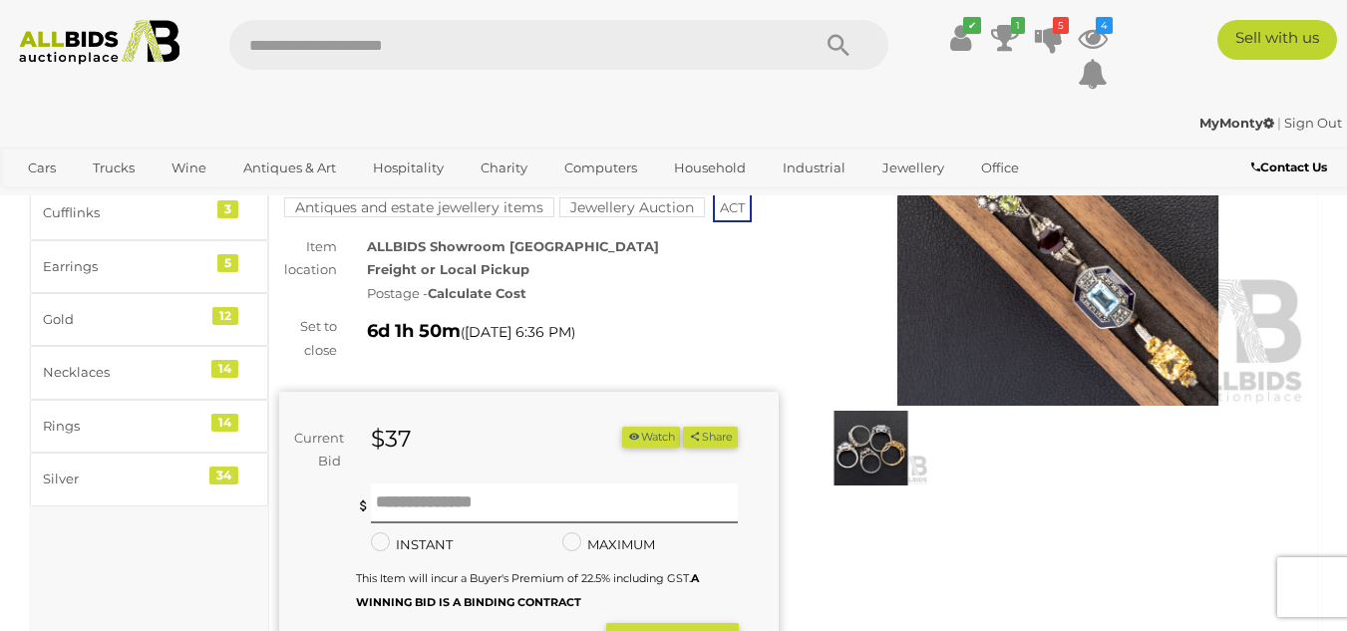
scroll to position [199, 0]
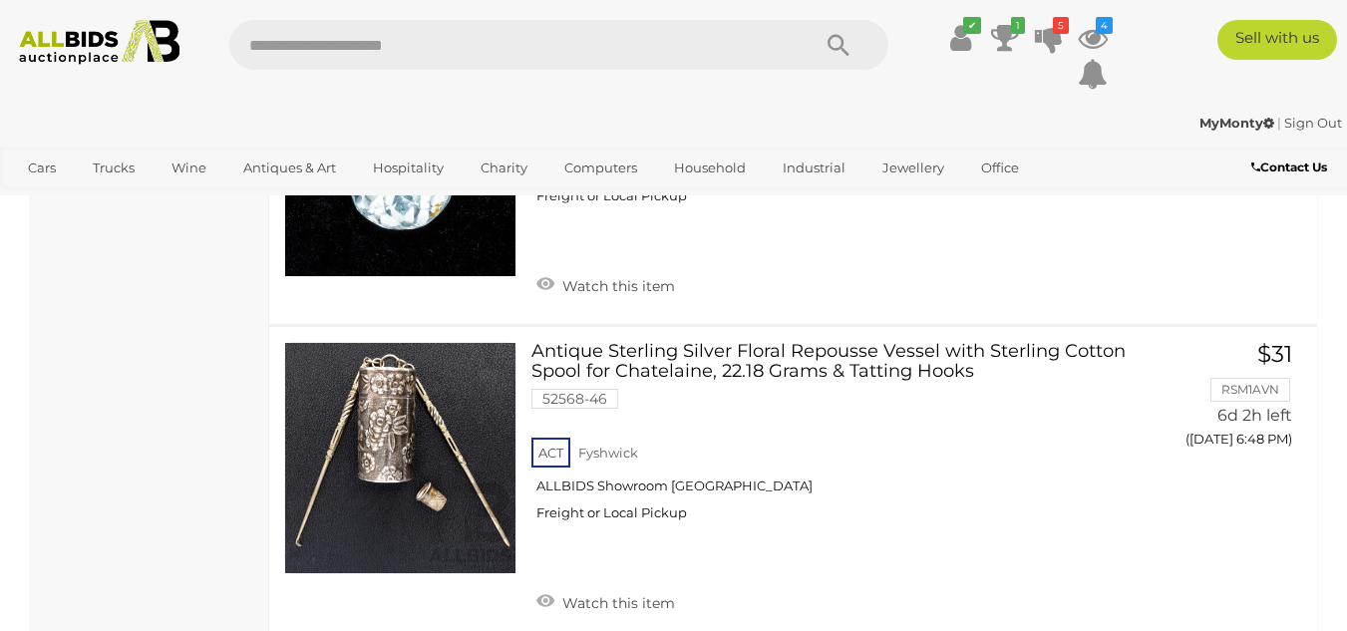
scroll to position [4653, 0]
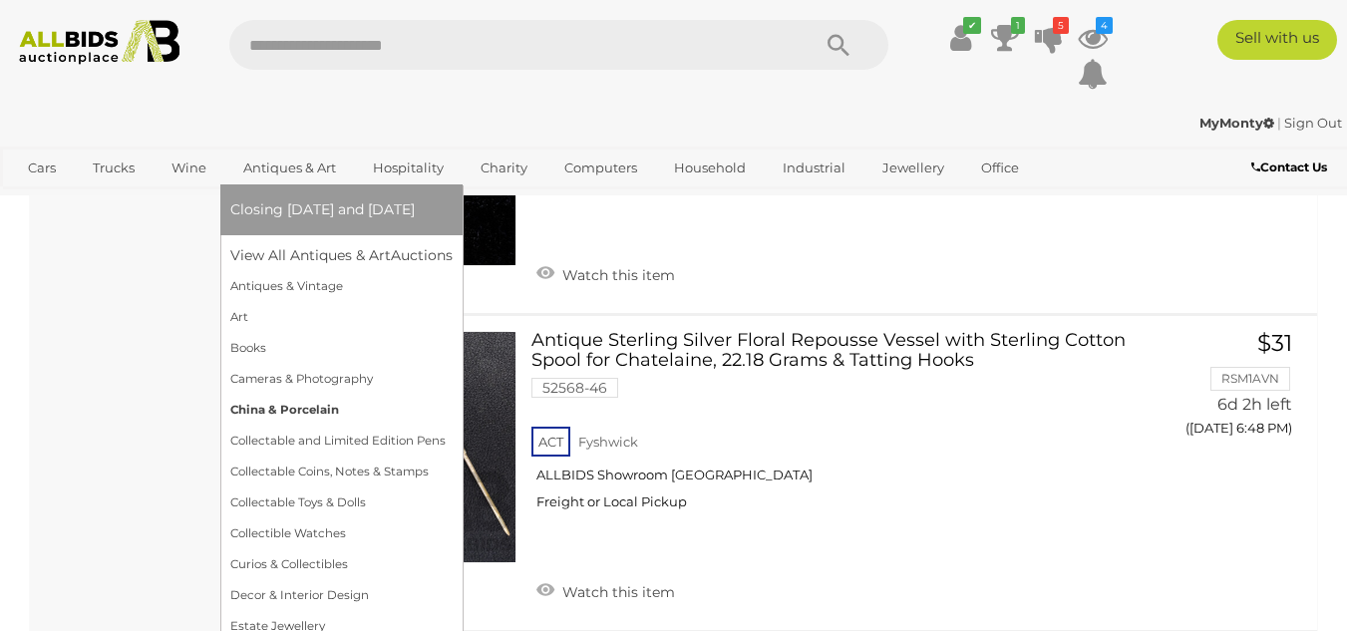
click at [311, 413] on link "China & Porcelain" at bounding box center [341, 410] width 222 height 31
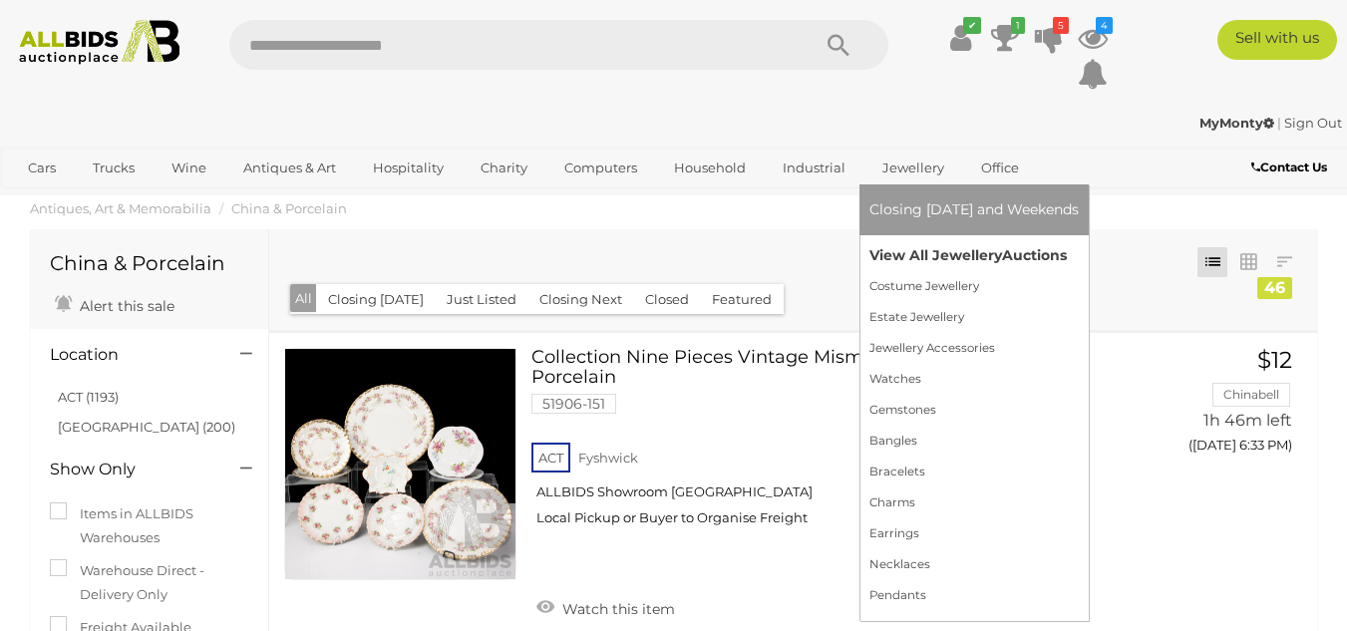
click at [994, 259] on link "View All Jewellery Auctions" at bounding box center [973, 255] width 209 height 31
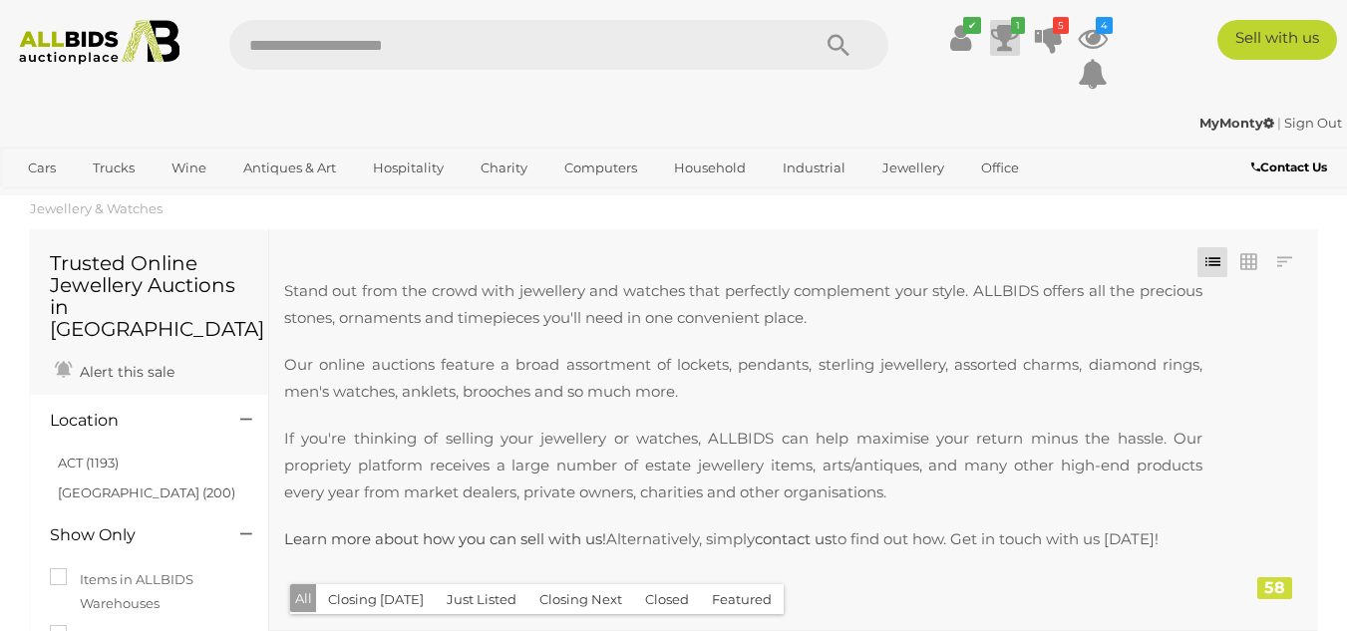
click at [1006, 39] on icon at bounding box center [1005, 38] width 28 height 36
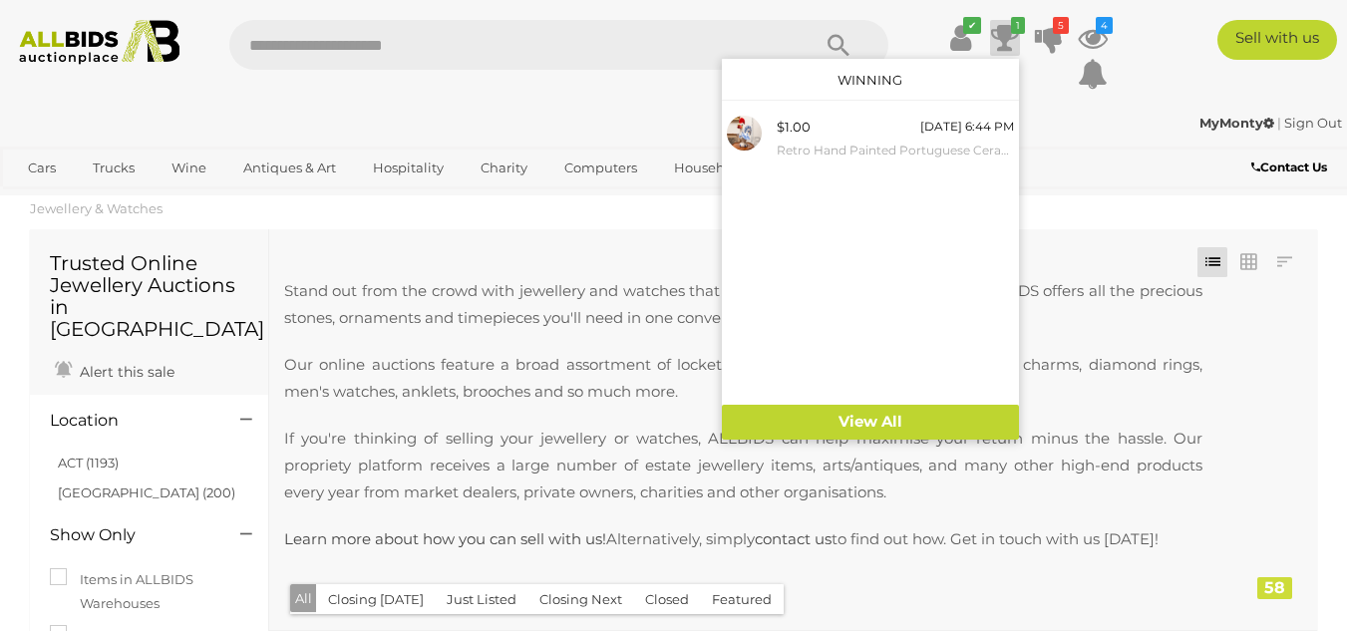
click at [1010, 38] on icon at bounding box center [1005, 38] width 28 height 36
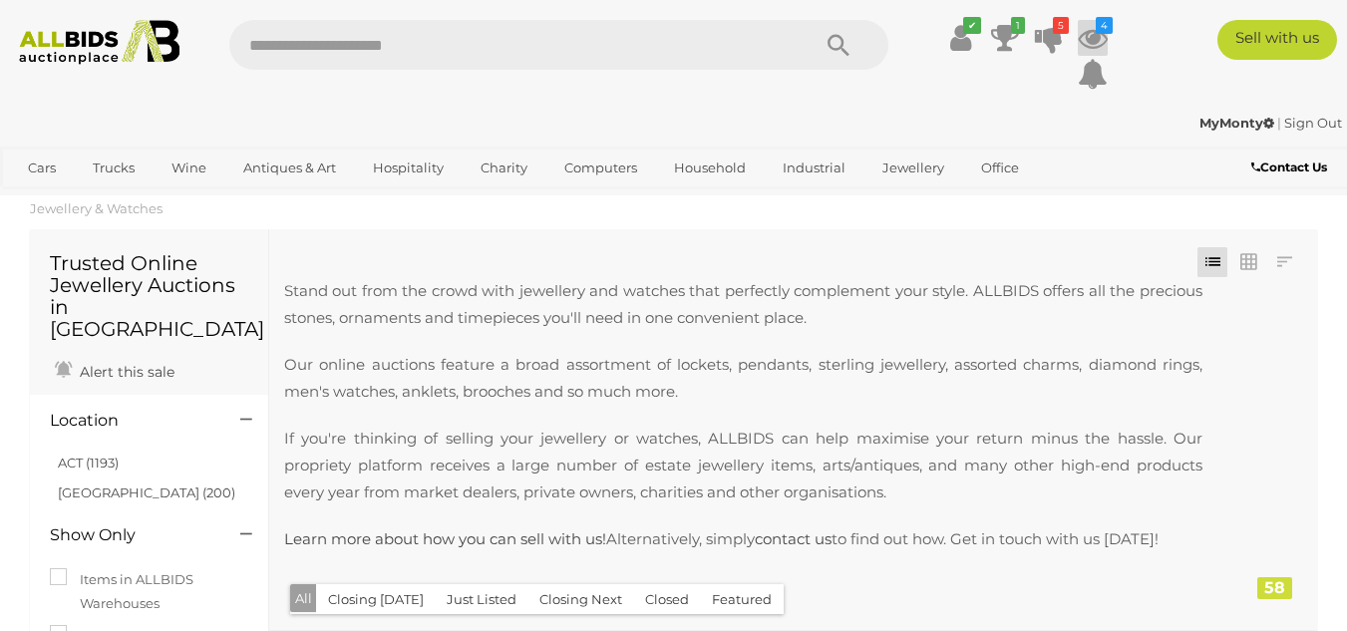
click at [1102, 39] on icon at bounding box center [1093, 38] width 30 height 36
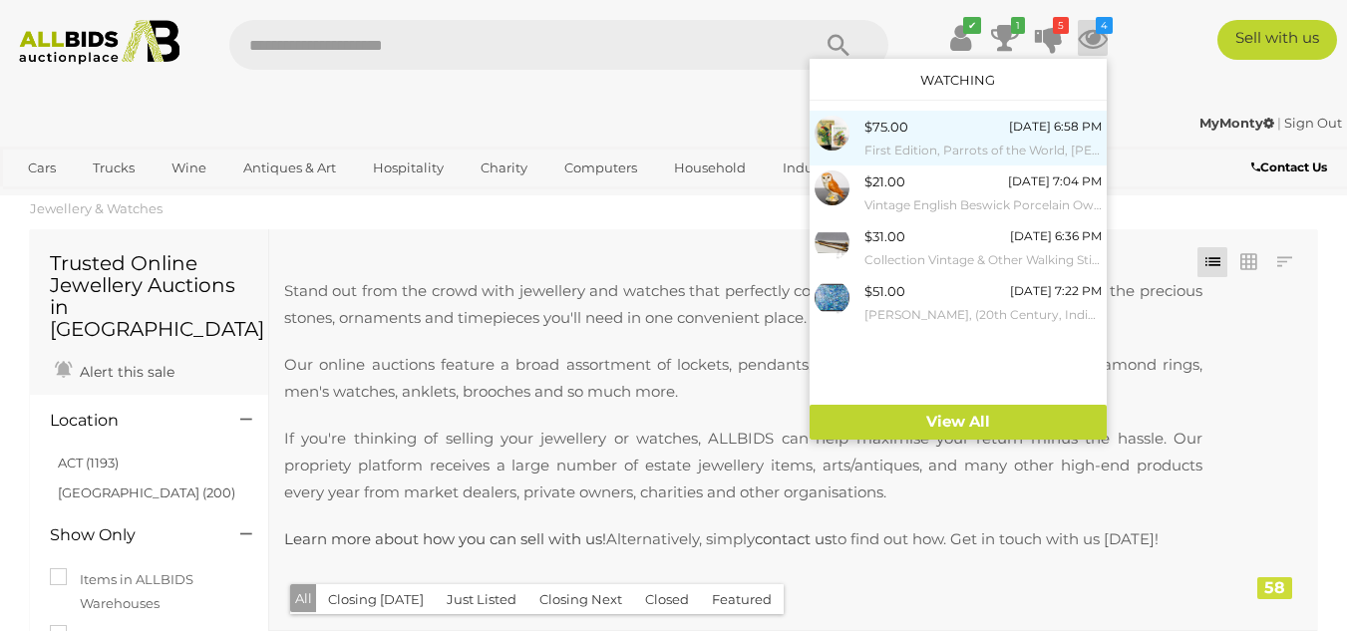
click at [945, 138] on div "$75.00 Today 6:58 PM First Edition, Parrots of the World, J M Forshaw, William …" at bounding box center [982, 138] width 237 height 45
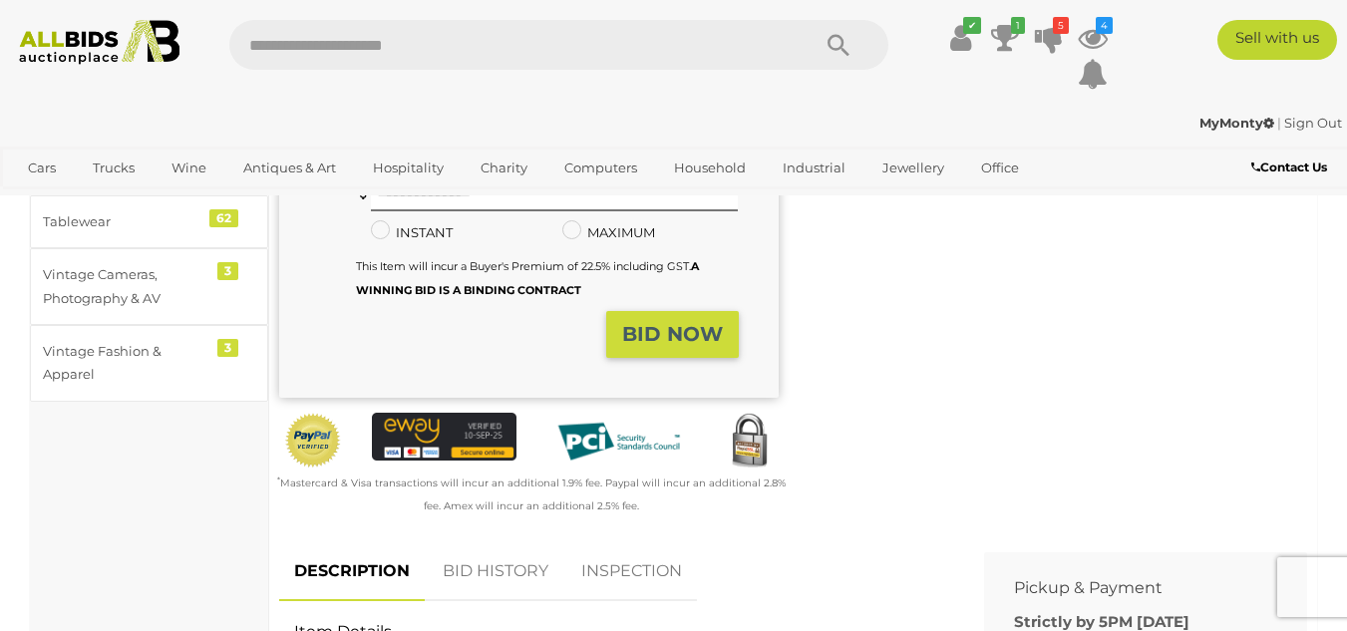
scroll to position [798, 0]
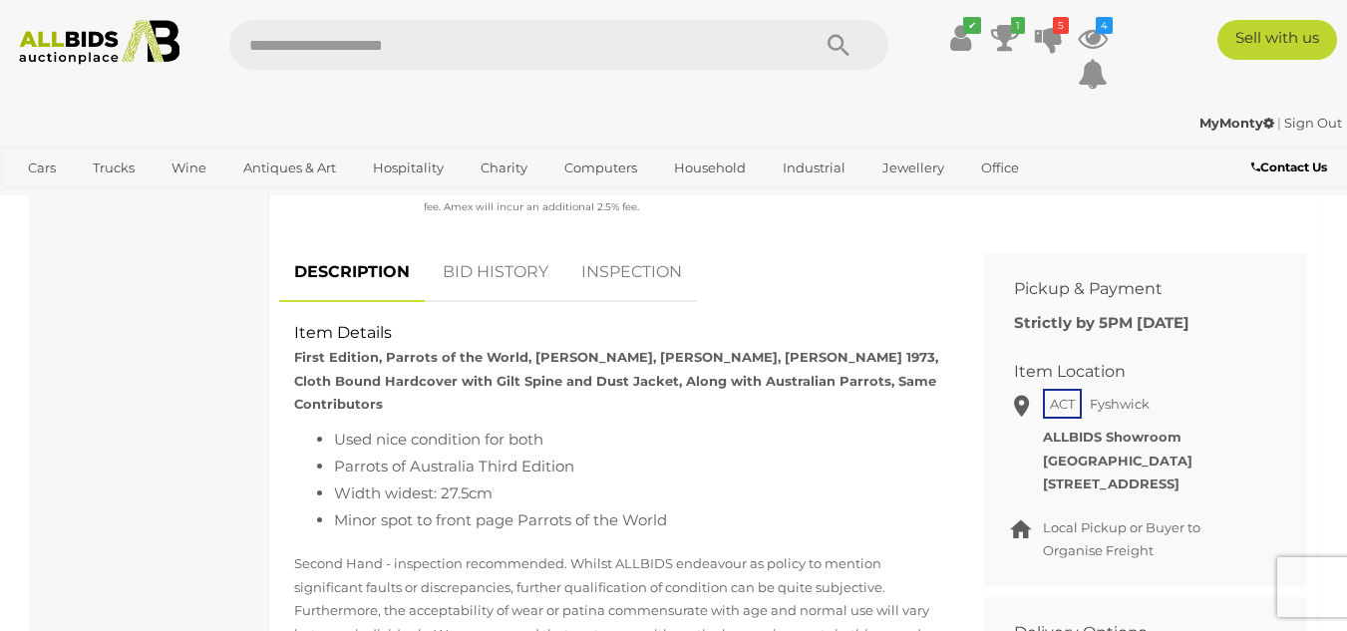
click at [497, 253] on link "BID HISTORY" at bounding box center [496, 272] width 136 height 59
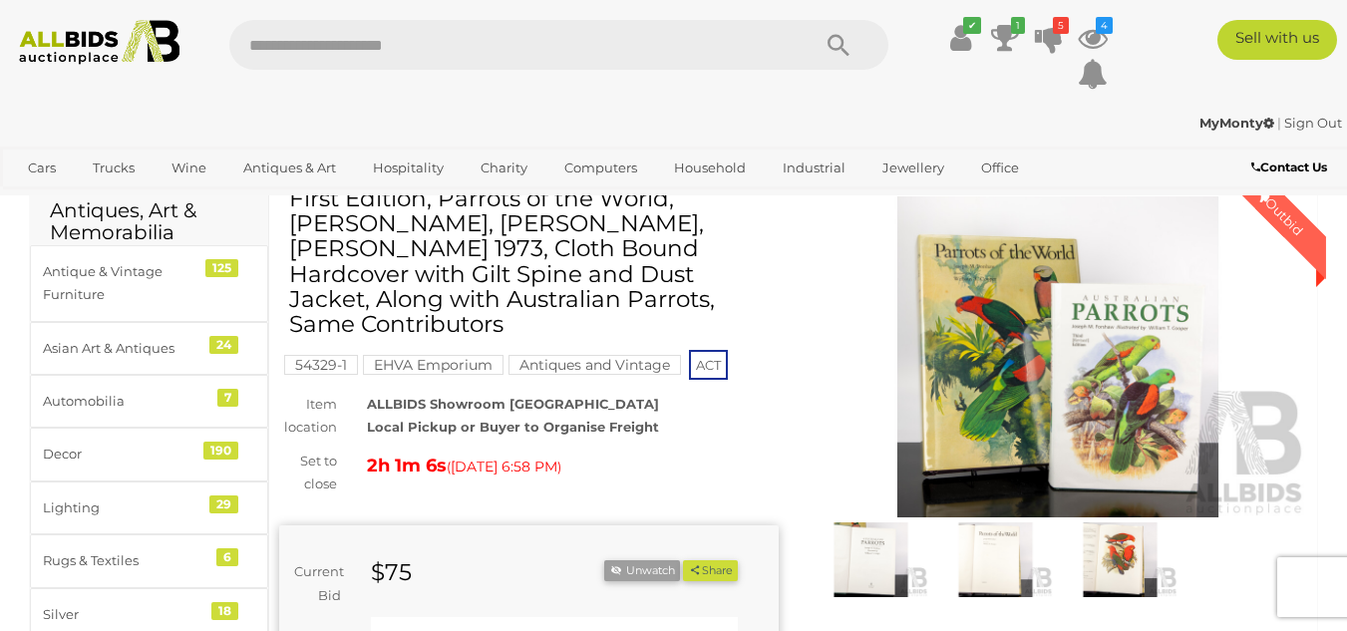
scroll to position [0, 0]
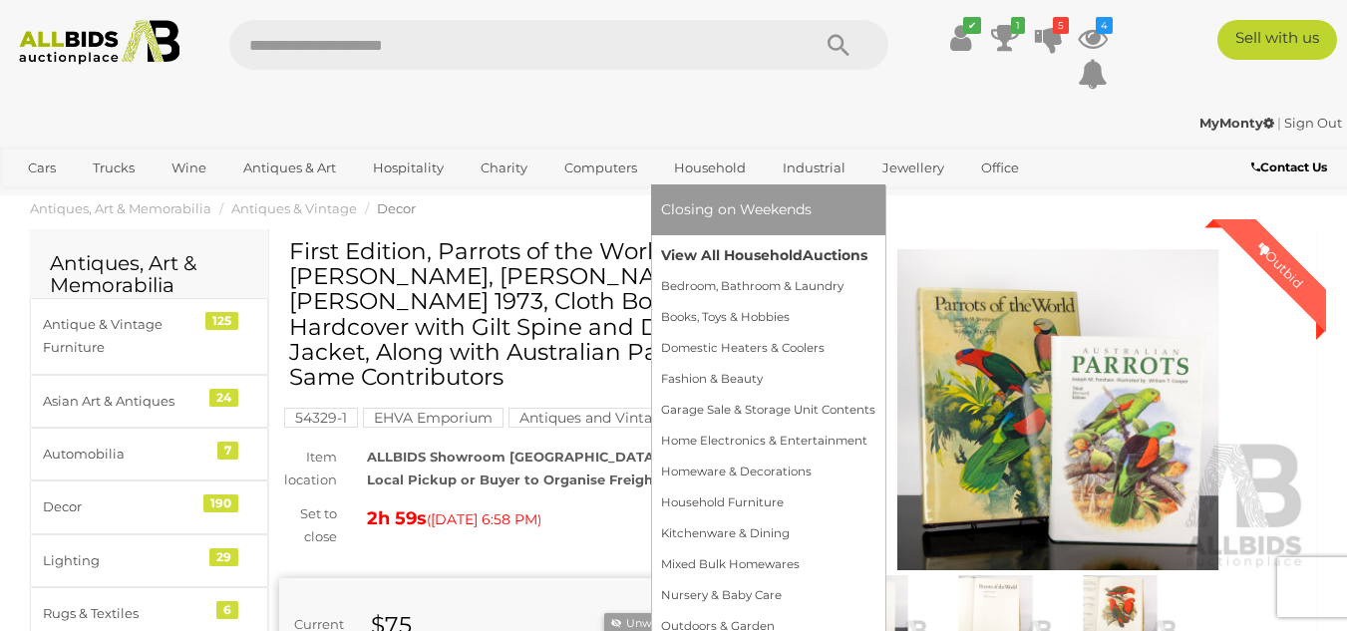
click at [698, 257] on link "View All Household Auctions" at bounding box center [768, 255] width 214 height 31
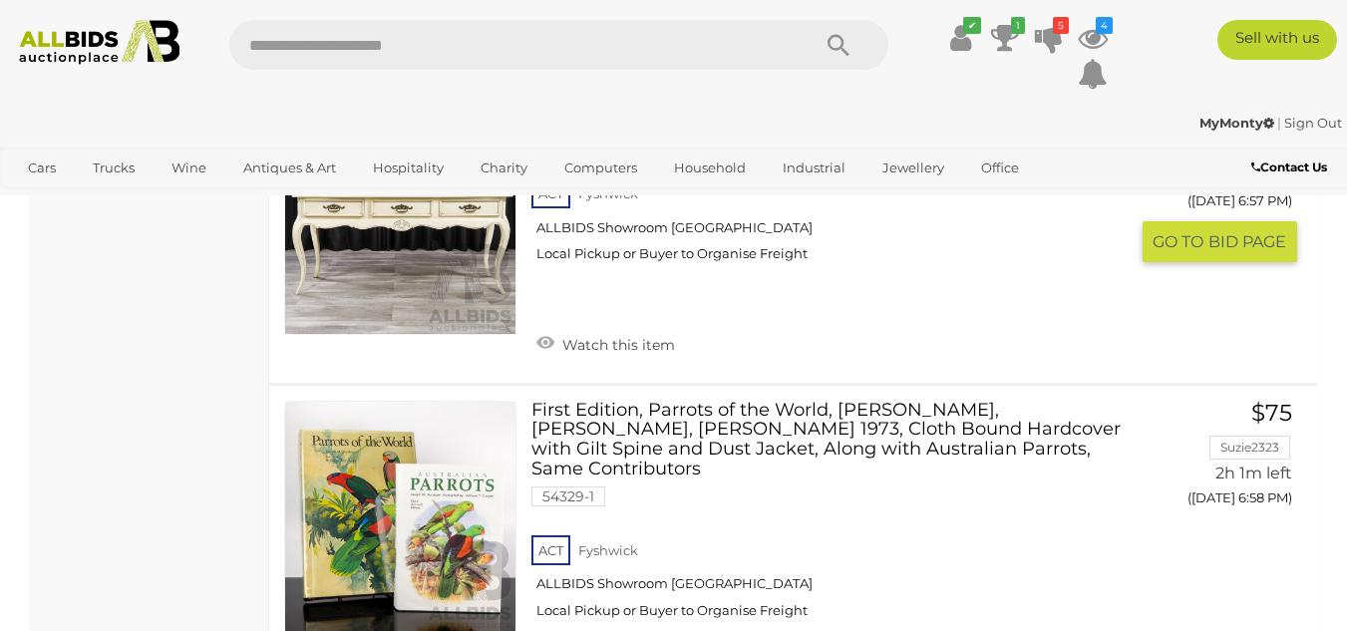
scroll to position [2692, 0]
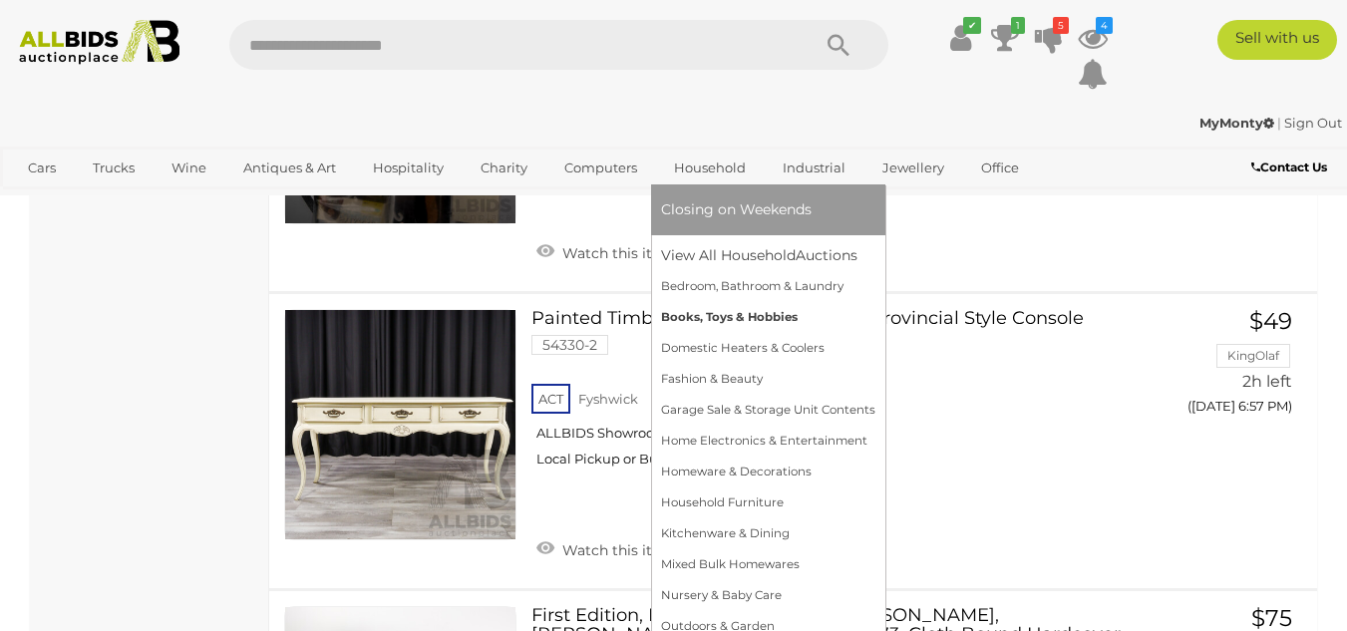
click at [699, 309] on link "Books, Toys & Hobbies" at bounding box center [768, 317] width 214 height 31
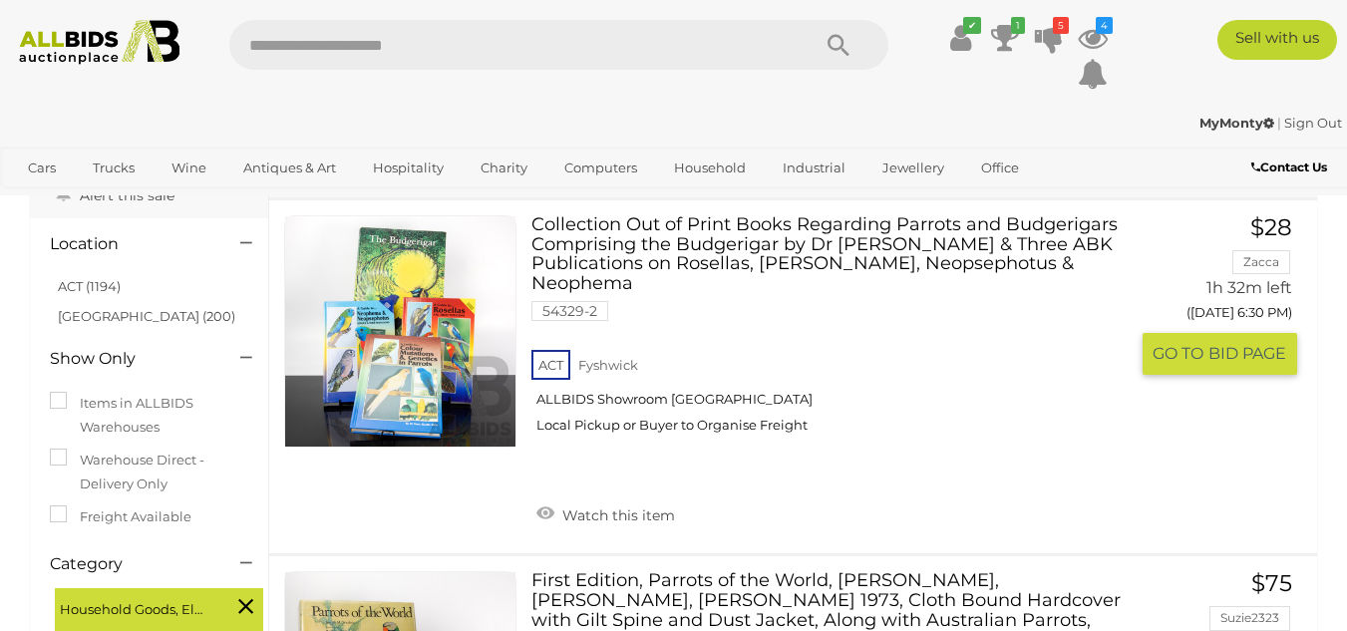
scroll to position [100, 0]
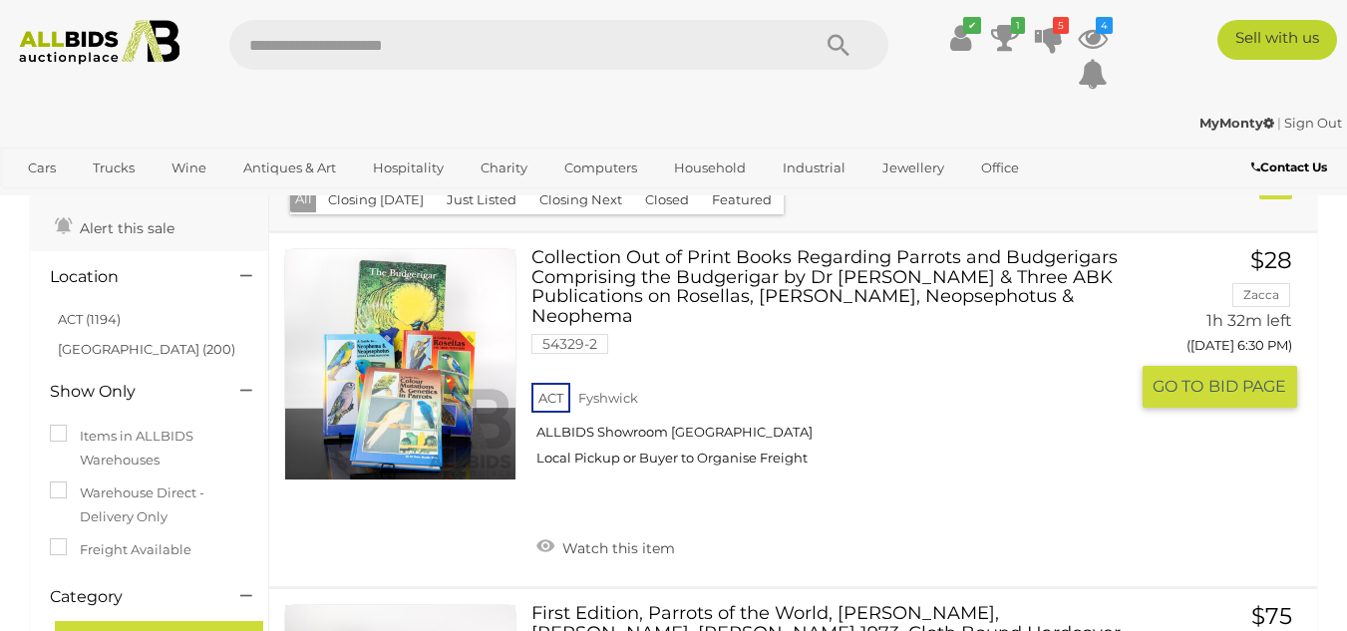
click at [380, 409] on link at bounding box center [400, 364] width 232 height 232
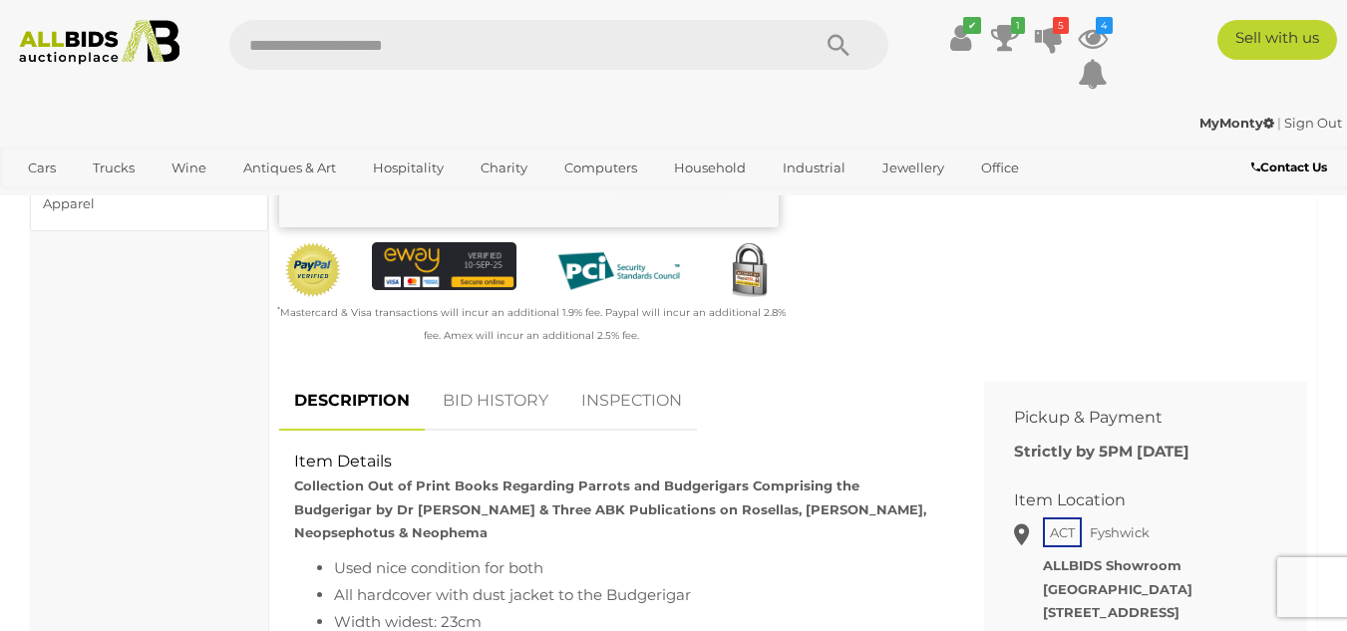
scroll to position [698, 0]
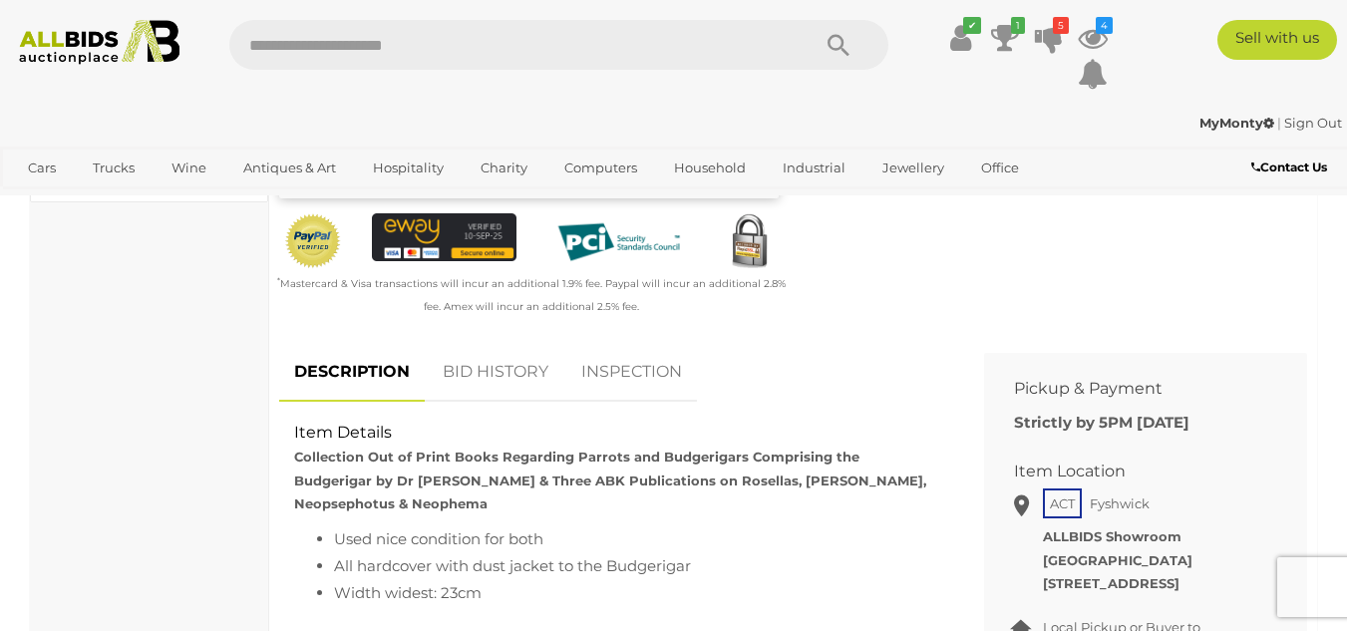
click at [491, 343] on link "BID HISTORY" at bounding box center [496, 372] width 136 height 59
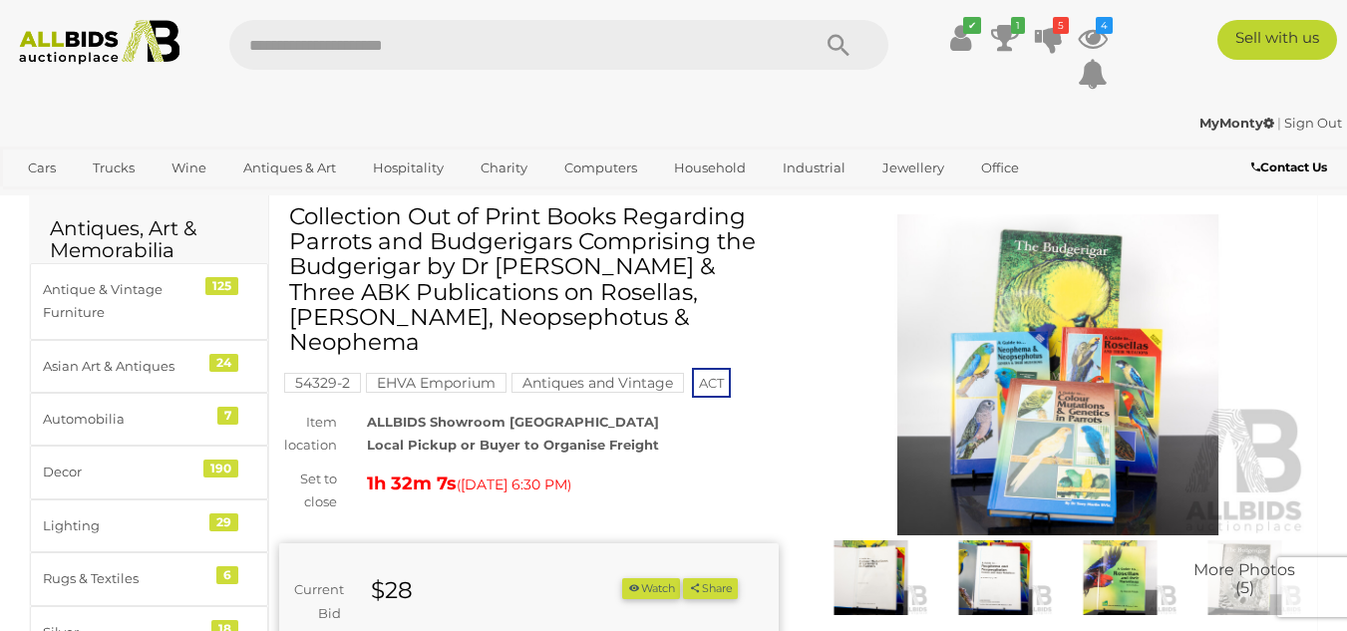
scroll to position [0, 0]
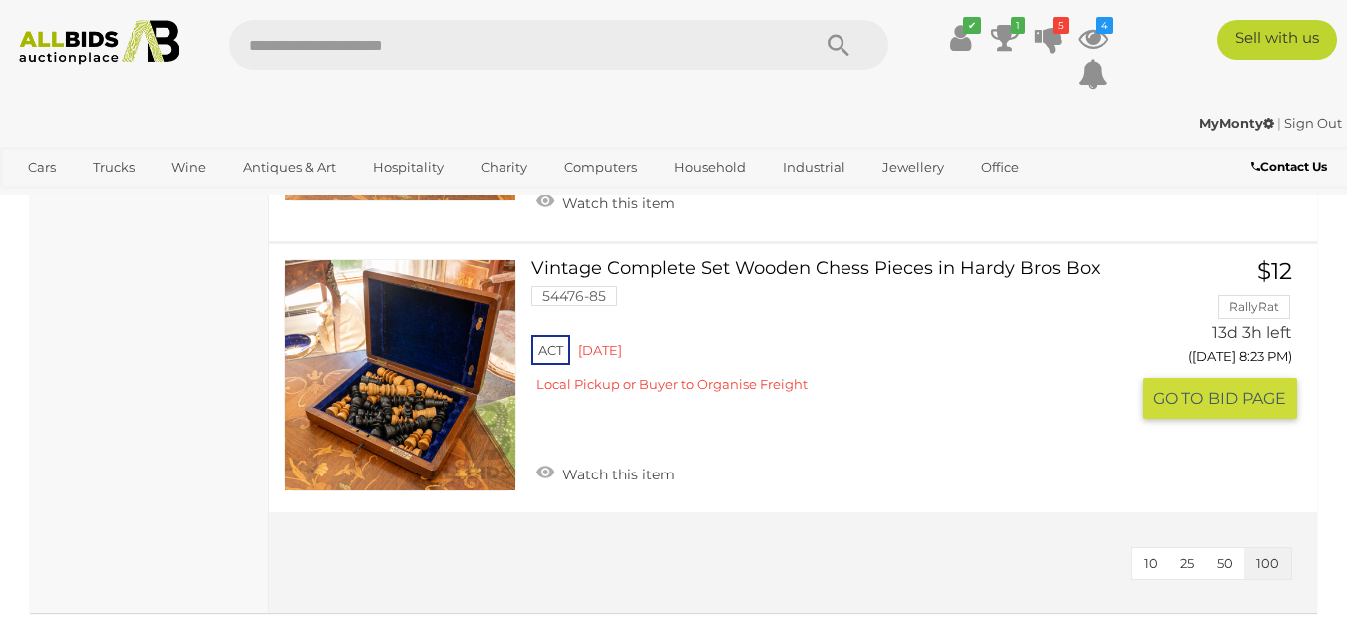
scroll to position [19571, 0]
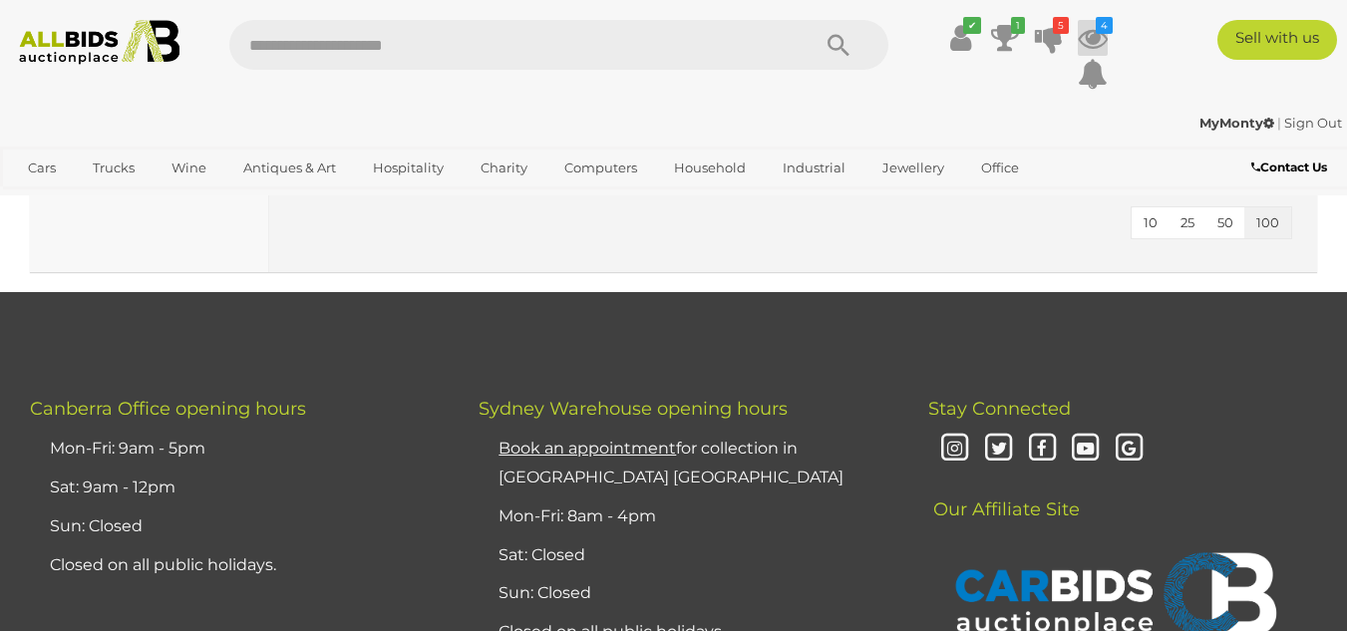
click at [1096, 31] on icon "4" at bounding box center [1104, 25] width 17 height 17
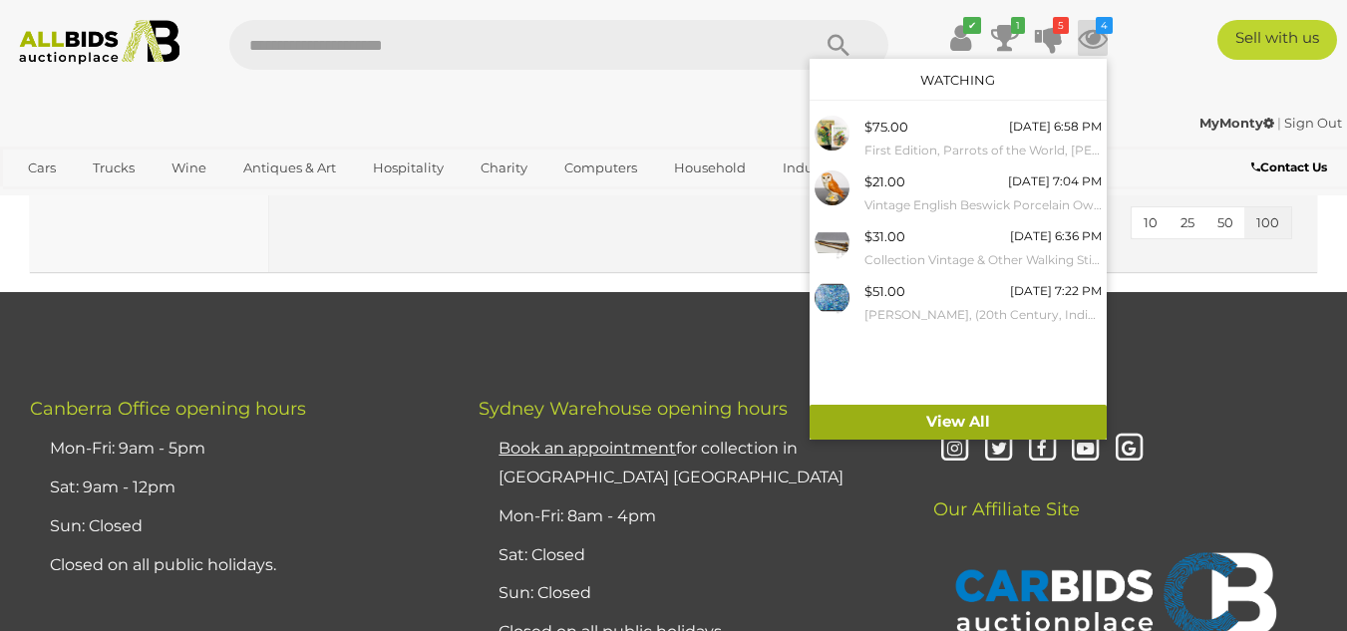
click at [973, 421] on link "View All" at bounding box center [958, 422] width 297 height 35
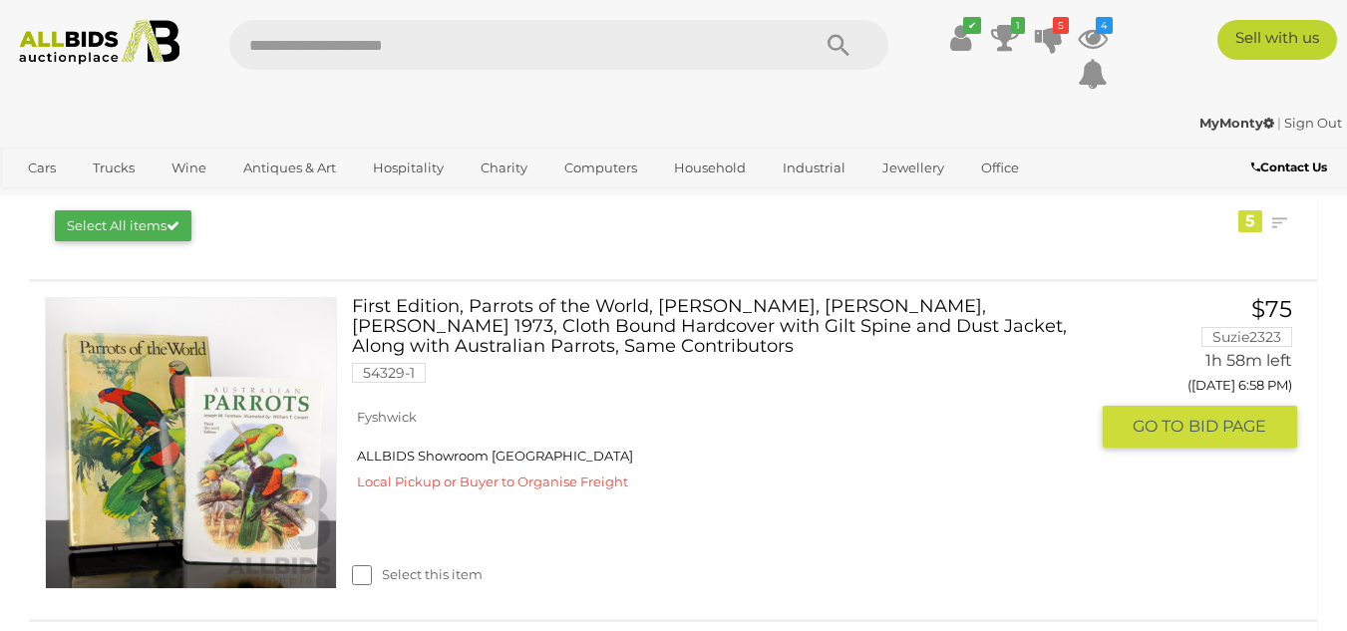
scroll to position [399, 0]
